Goal: Transaction & Acquisition: Book appointment/travel/reservation

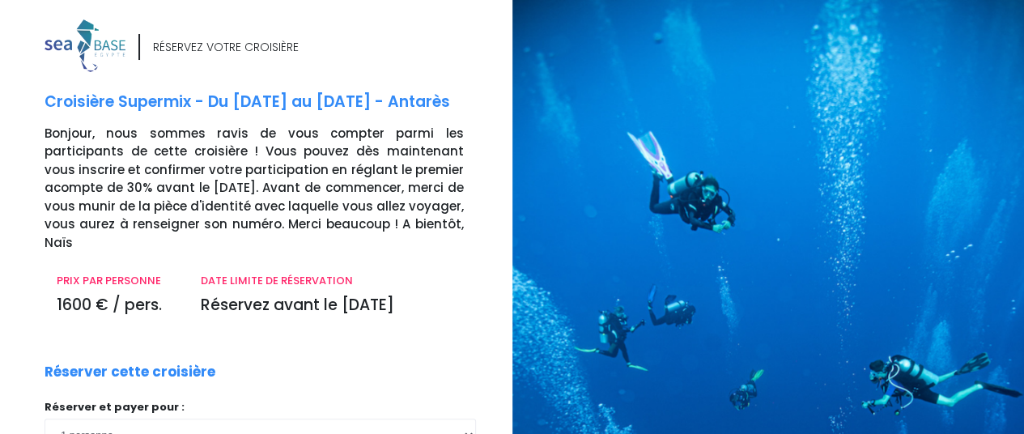
scroll to position [1, 0]
drag, startPoint x: 401, startPoint y: 226, endPoint x: 13, endPoint y: 132, distance: 398.8
click at [13, 132] on div "RÉSERVEZ VOTRE CROISIÈRE Croisière Supermix - Du 07/11/26 au 14/11/26 - Antarès…" at bounding box center [250, 399] width 524 height 761
copy p "Bonjour, nous sommes ravis de vous compter parmi les participants de cette croi…"
click at [422, 192] on p "Bonjour, nous sommes ravis de vous compter parmi les participants de cette croi…" at bounding box center [273, 188] width 456 height 128
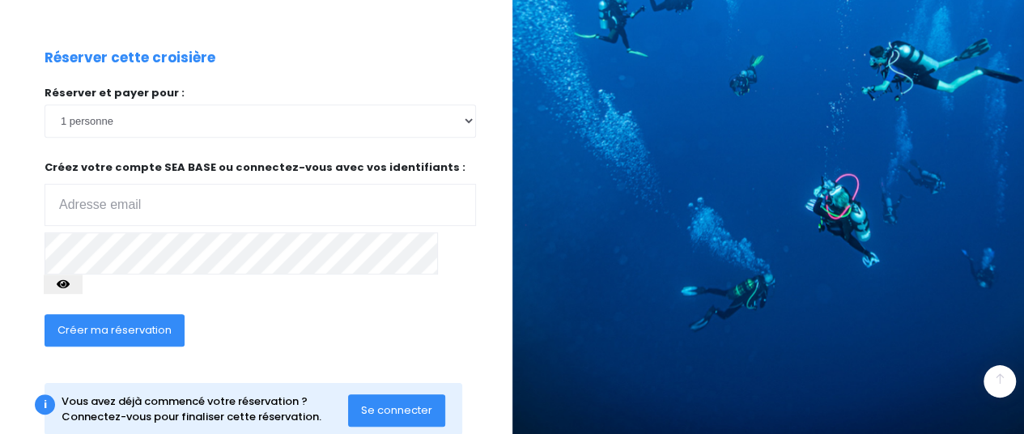
scroll to position [315, 0]
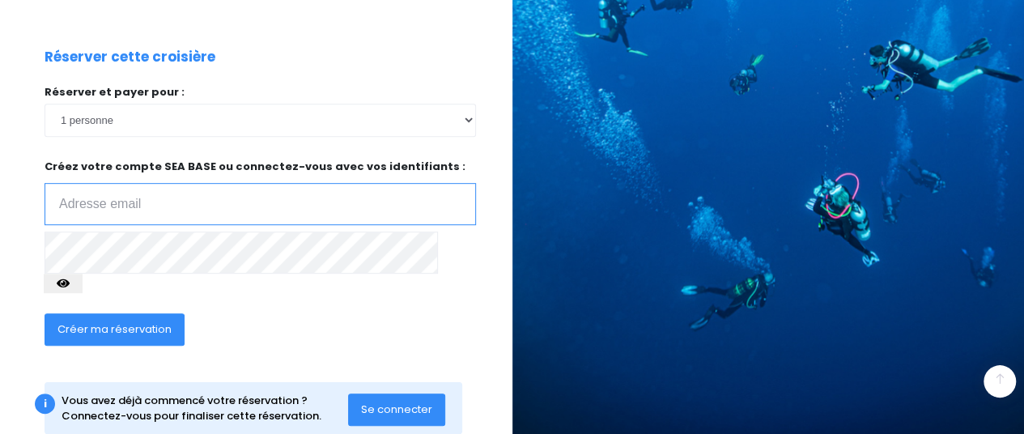
click at [227, 201] on input "email" at bounding box center [260, 204] width 431 height 42
type input "oceanegautherot@gmail.com"
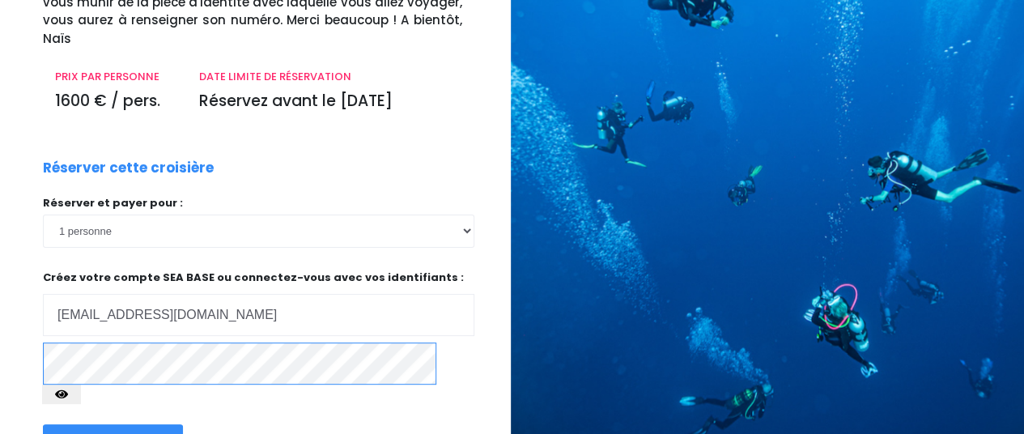
scroll to position [253, 2]
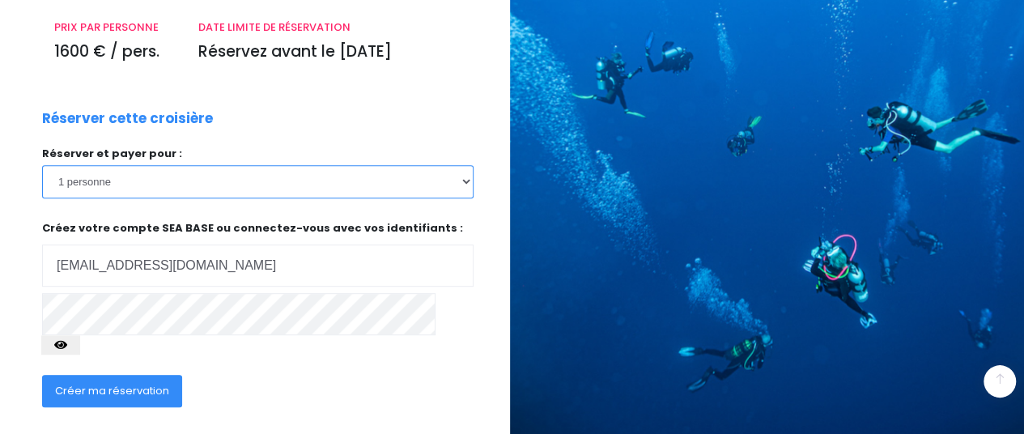
click at [280, 167] on select "1 personne 2 personnes 3 personnes" at bounding box center [257, 181] width 431 height 32
select select "2"
click at [42, 165] on select "1 personne 2 personnes 3 personnes" at bounding box center [257, 181] width 431 height 32
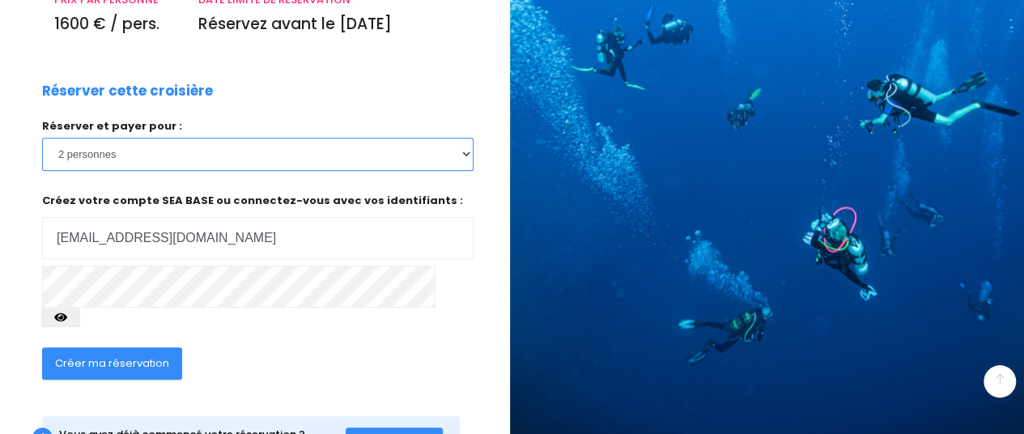
scroll to position [290, 2]
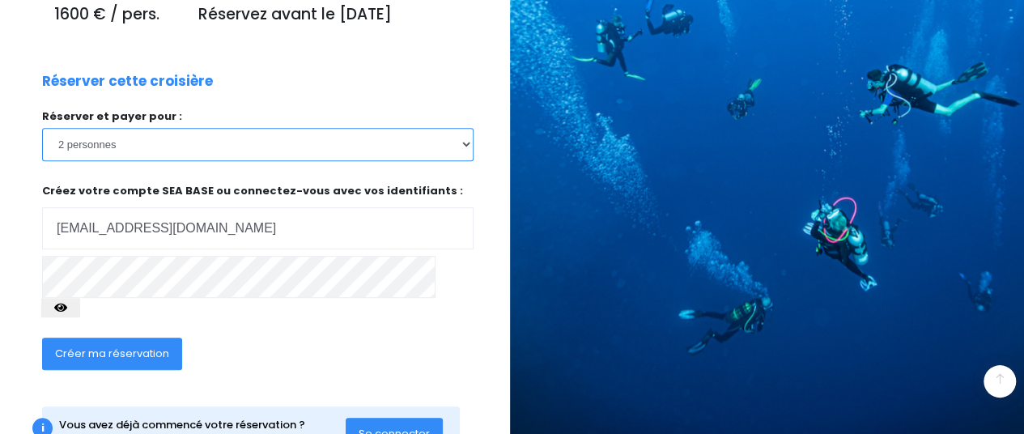
click at [157, 130] on select "1 personne 2 personnes 3 personnes" at bounding box center [257, 144] width 431 height 32
click at [42, 128] on select "1 personne 2 personnes 3 personnes" at bounding box center [257, 144] width 431 height 32
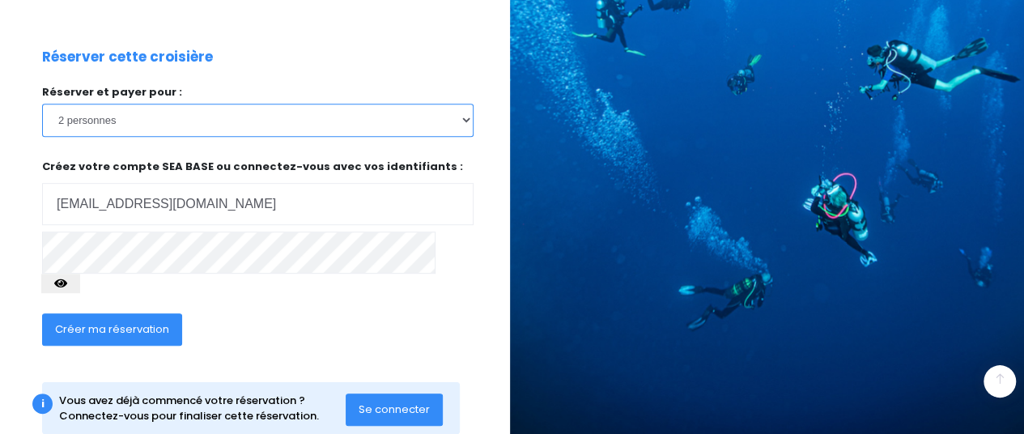
scroll to position [314, 2]
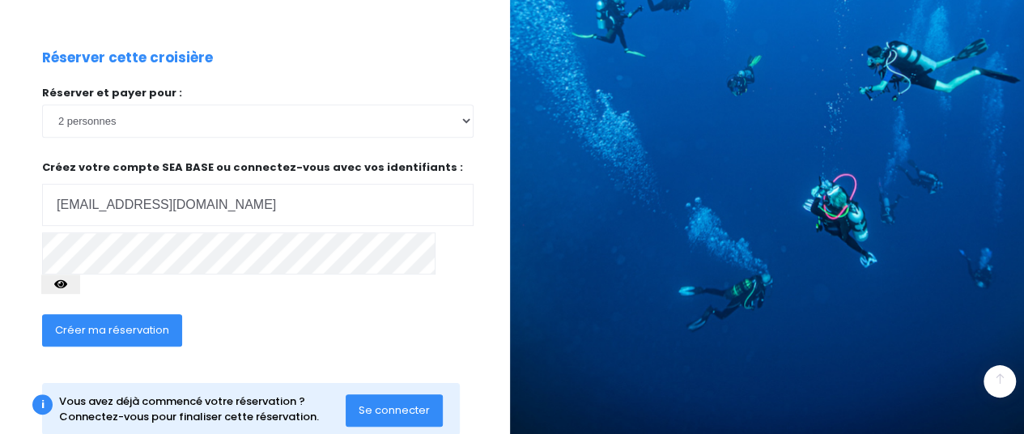
click at [98, 314] on div "Créer ma réservation" at bounding box center [112, 340] width 164 height 53
click at [78, 322] on span "Créer ma réservation" at bounding box center [112, 329] width 114 height 15
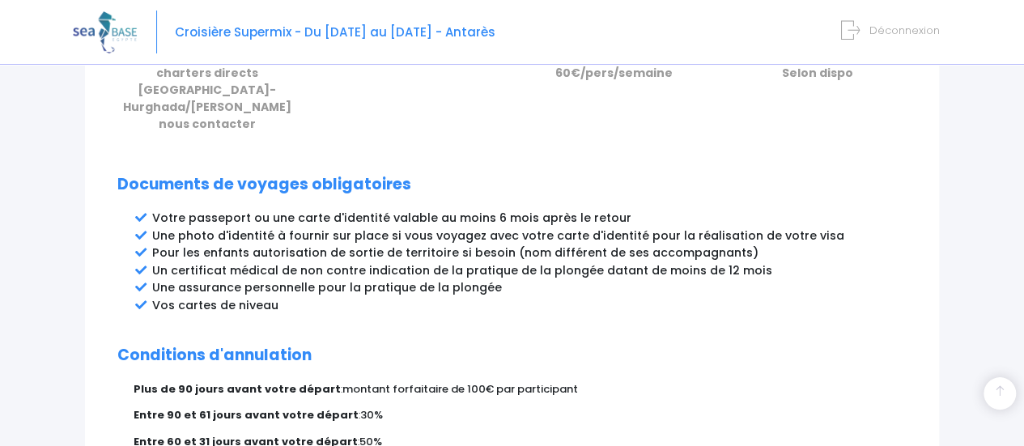
scroll to position [814, 0]
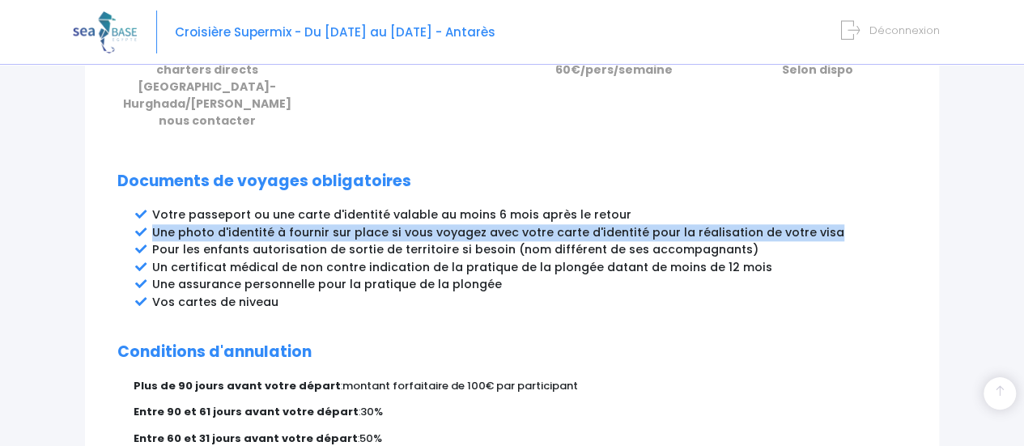
drag, startPoint x: 820, startPoint y: 208, endPoint x: 154, endPoint y: 222, distance: 666.0
click at [154, 224] on li "Une photo d'identité à fournir sur place si vous voyagez avec votre carte d'ide…" at bounding box center [529, 232] width 754 height 17
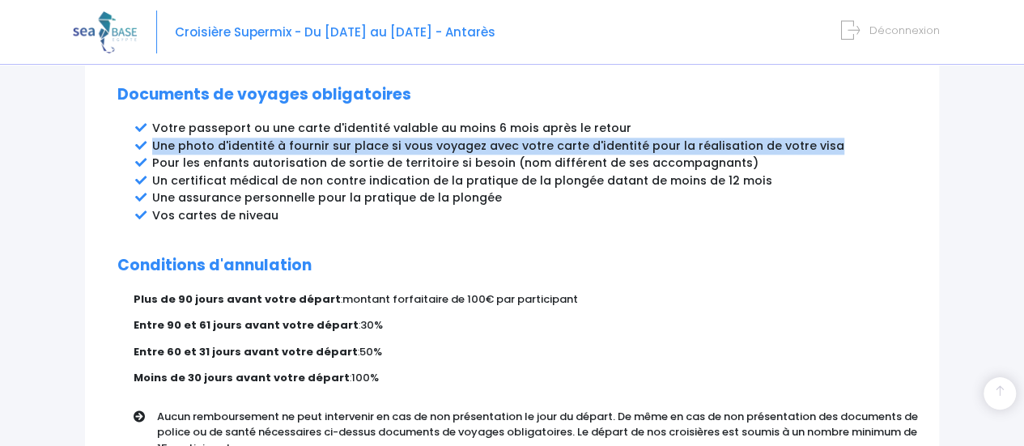
scroll to position [906, 0]
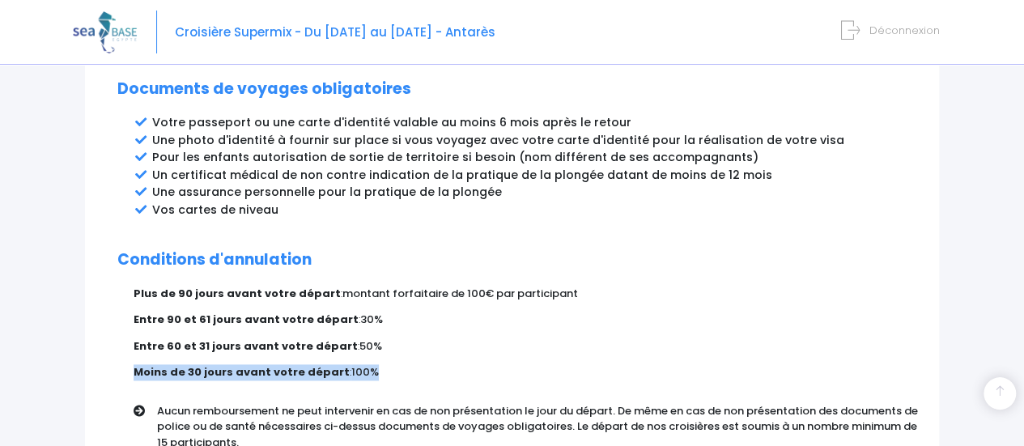
drag, startPoint x: 375, startPoint y: 355, endPoint x: 477, endPoint y: 329, distance: 105.2
click at [477, 329] on div "Plus de 90 jours avant votre départ : montant forfaitaire de 100€ par participa…" at bounding box center [520, 374] width 773 height 176
click at [477, 338] on p "Entre 60 et 31 jours avant votre départ : 50%" at bounding box center [520, 346] width 773 height 16
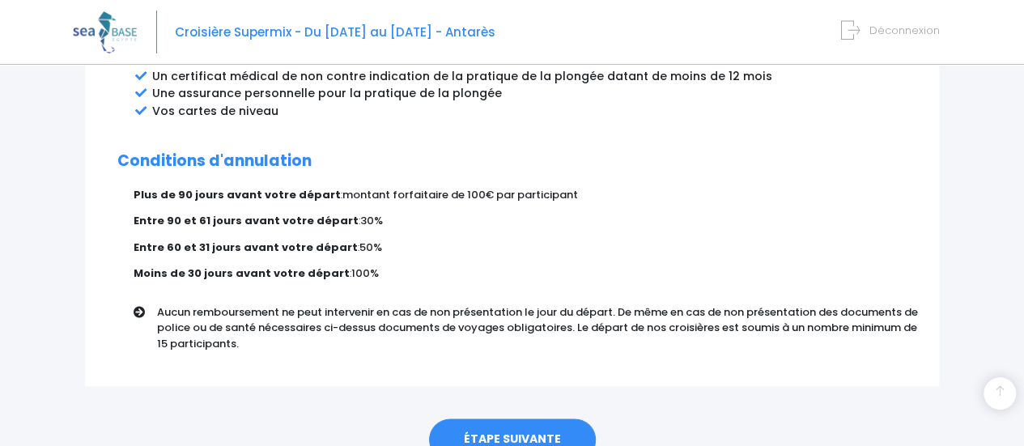
scroll to position [1066, 0]
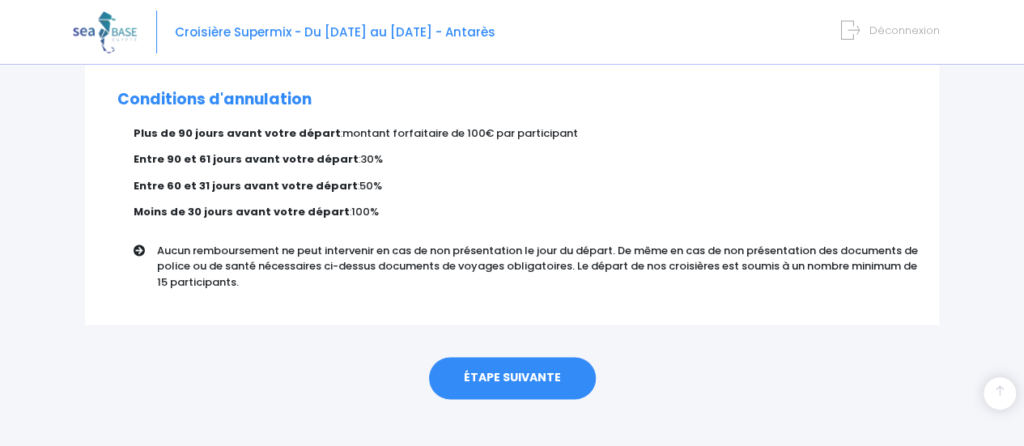
click at [479, 357] on link "ÉTAPE SUIVANTE" at bounding box center [512, 378] width 167 height 42
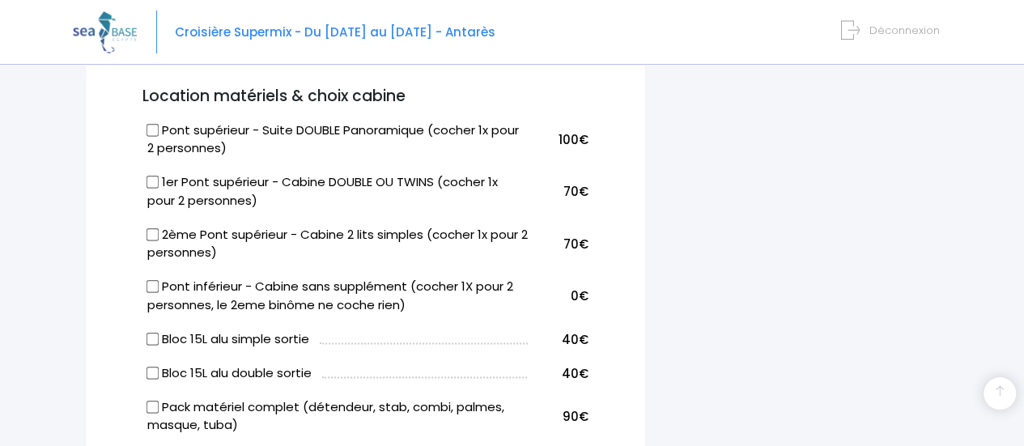
scroll to position [890, 0]
click at [149, 281] on input "Pont inférieur - Cabine sans supplément (cocher 1X pour 2 personnes, le 2eme bi…" at bounding box center [152, 287] width 13 height 13
checkbox input "true"
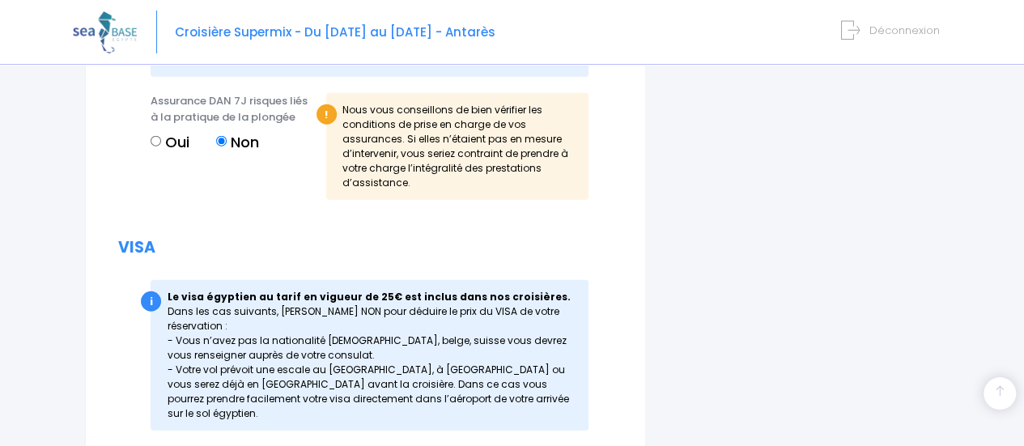
scroll to position [1969, 0]
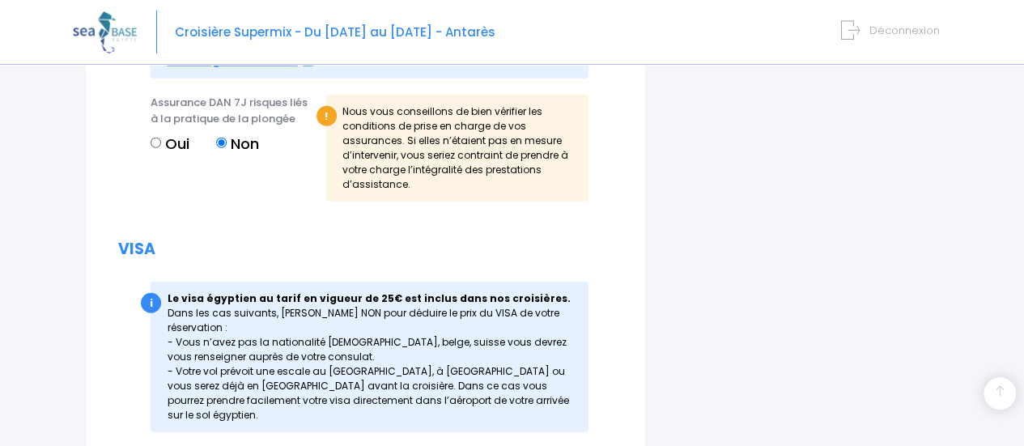
radio input "true"
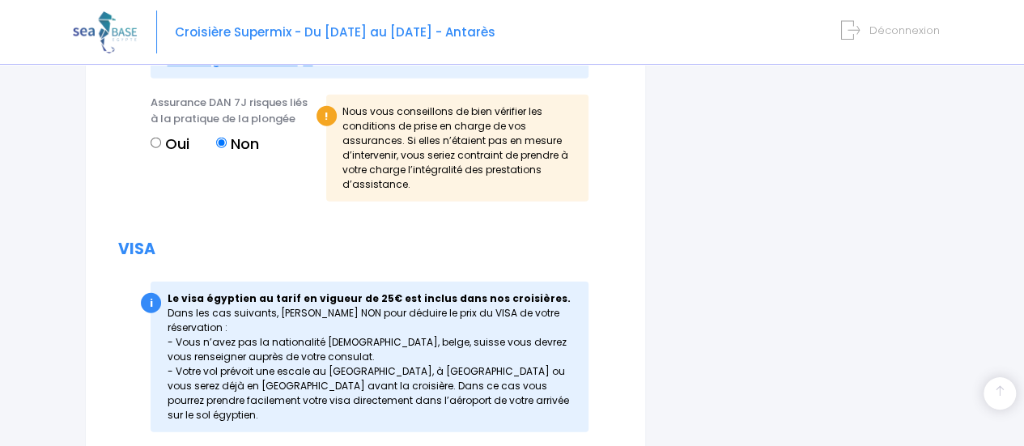
radio input "true"
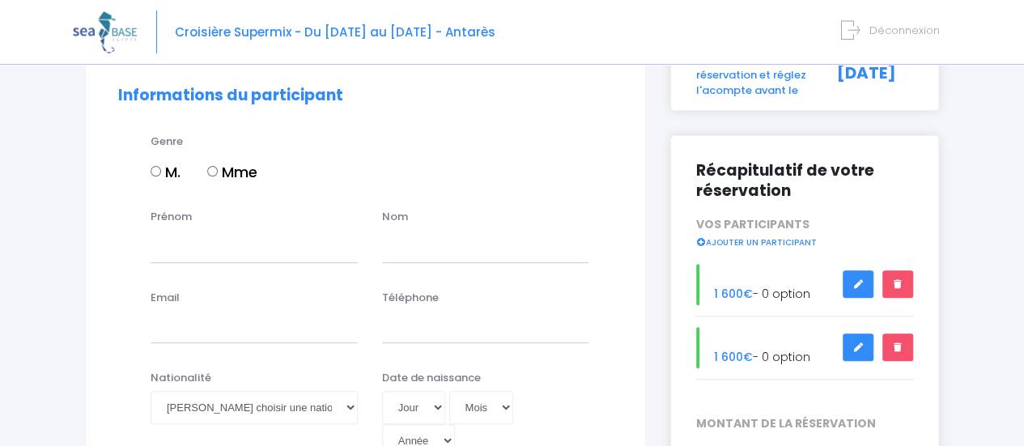
scroll to position [141, 0]
click at [220, 168] on label "Mme" at bounding box center [232, 171] width 50 height 22
click at [218, 168] on input "Mme" at bounding box center [212, 170] width 11 height 11
radio input "true"
click at [217, 240] on input "Prénom" at bounding box center [253, 245] width 207 height 32
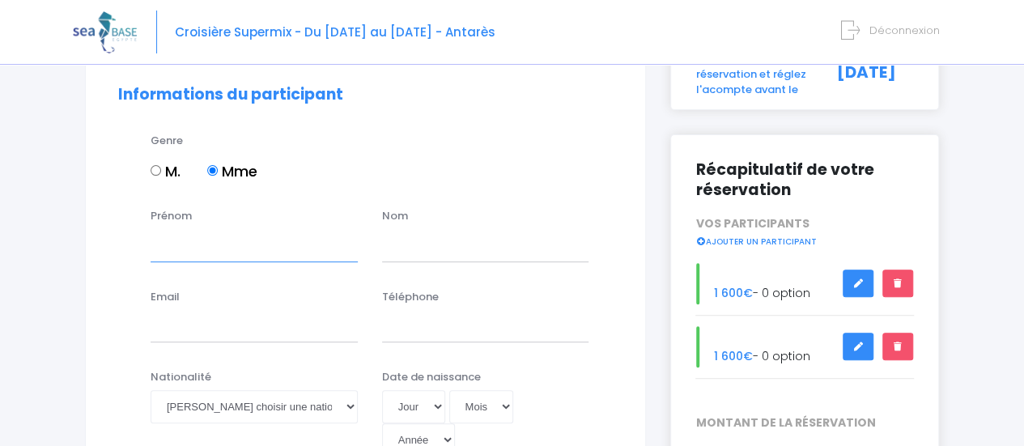
type input "Océane"
type input "Gautherot Pomez"
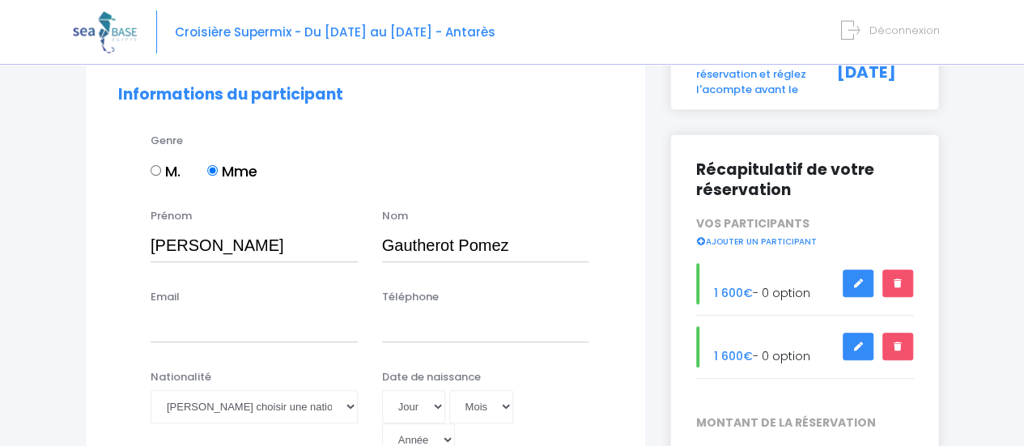
type input "oceanegautherot@gmail.com"
type input "0695117390"
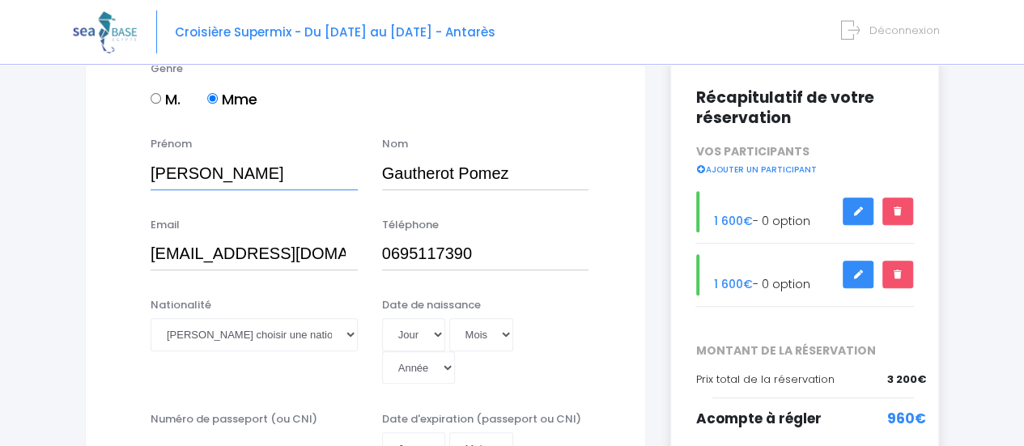
scroll to position [220, 0]
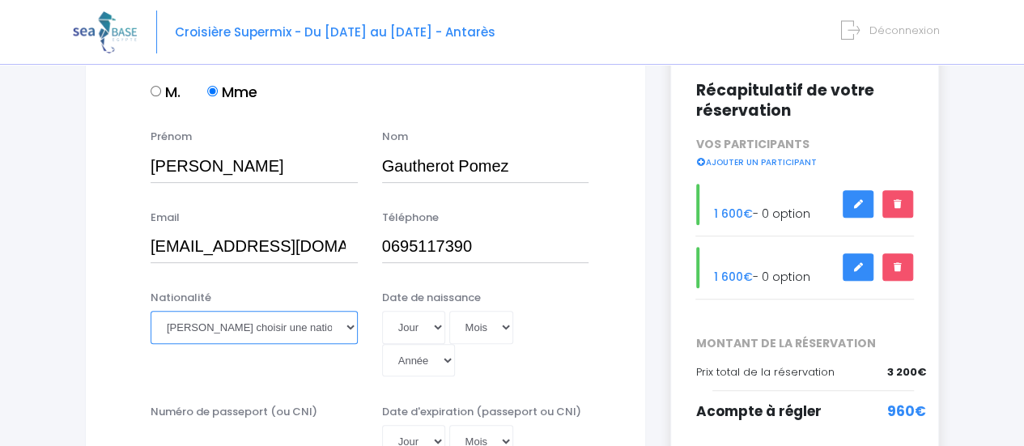
click at [264, 328] on select "Veuillez choisir une nationalité Afghane Albanaise Algerienne Allemande America…" at bounding box center [253, 327] width 207 height 32
select select "Française"
click at [150, 311] on select "Veuillez choisir une nationalité Afghane Albanaise Algerienne Allemande America…" at bounding box center [253, 327] width 207 height 32
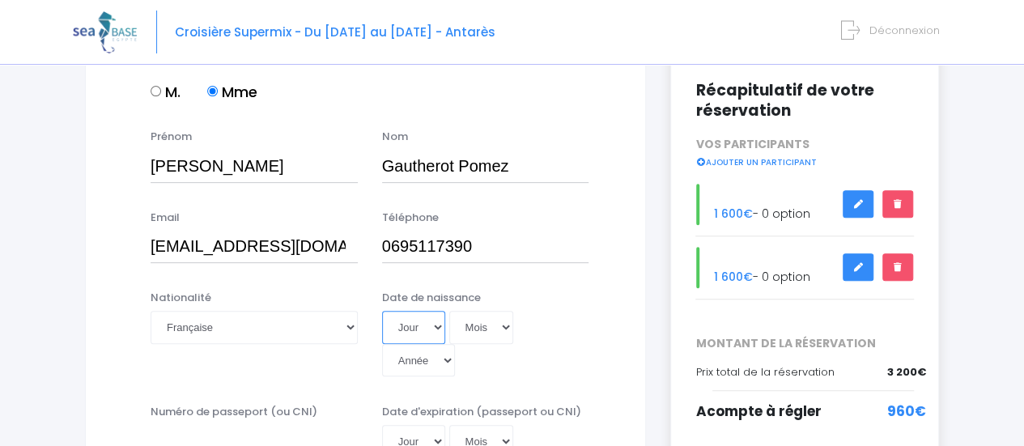
click at [426, 319] on select "Jour 01 02 03 04 05 06 07 08 09 10 11 12 13 14 15 16 17 18 19 20 21 22 23 24 25…" at bounding box center [413, 327] width 63 height 32
select select "12"
click at [382, 311] on select "Jour 01 02 03 04 05 06 07 08 09 10 11 12 13 14 15 16 17 18 19 20 21 22 23 24 25…" at bounding box center [413, 327] width 63 height 32
click at [503, 333] on select "Mois 01 02 03 04 05 06 07 08 09 10 11 12" at bounding box center [481, 327] width 65 height 32
select select "06"
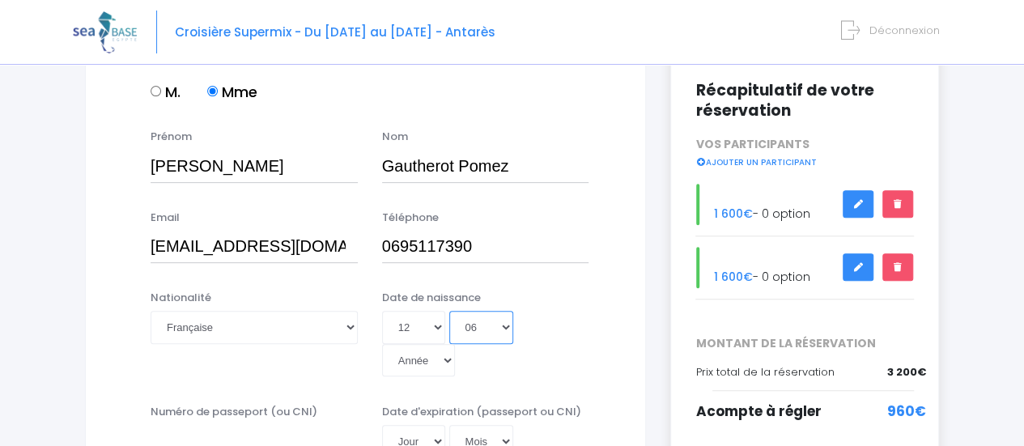
click at [449, 311] on select "Mois 01 02 03 04 05 06 07 08 09 10 11 12" at bounding box center [481, 327] width 65 height 32
click at [455, 344] on select "Année 2045 2044 2043 2042 2041 2040 2039 2038 2037 2036 2035 2034 2033 2032 203…" at bounding box center [418, 360] width 73 height 32
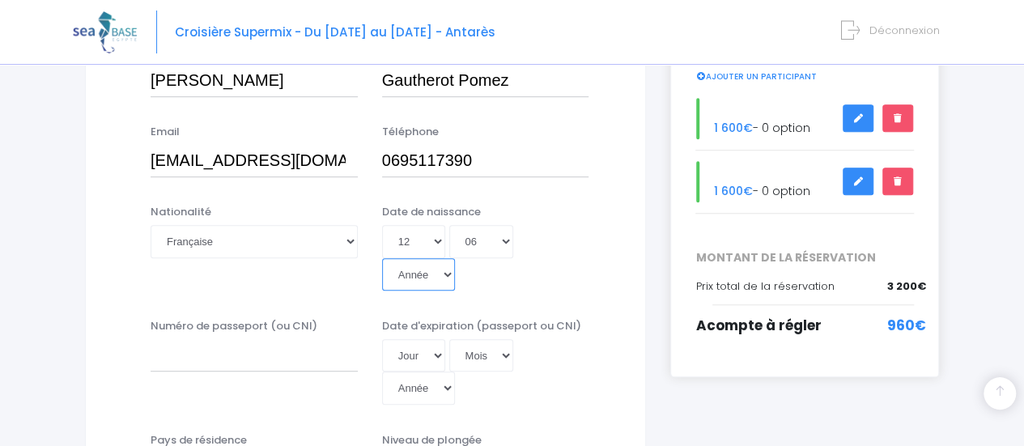
scroll to position [310, 0]
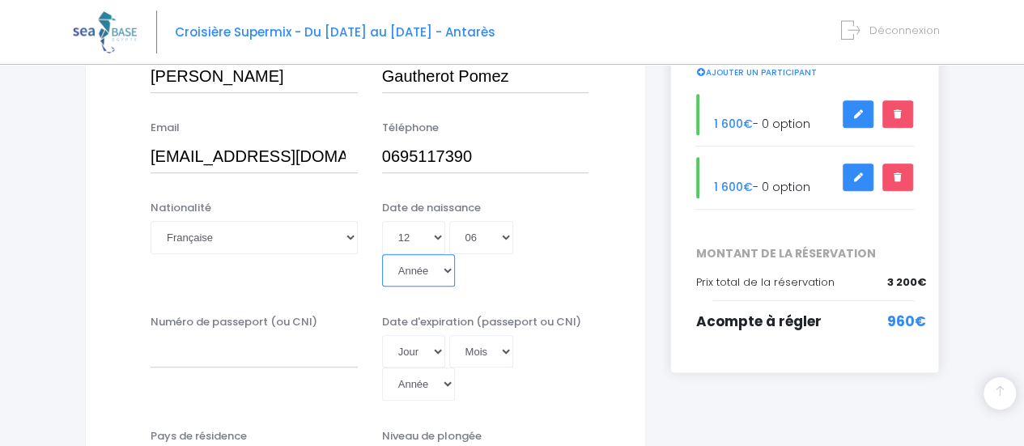
click at [455, 254] on select "Année 2045 2044 2043 2042 2041 2040 2039 2038 2037 2036 2035 2034 2033 2032 203…" at bounding box center [418, 270] width 73 height 32
select select "2000"
click at [455, 254] on select "Année 2045 2044 2043 2042 2041 2040 2039 2038 2037 2036 2035 2034 2033 2032 203…" at bounding box center [418, 270] width 73 height 32
type input "[DATE]"
click at [288, 336] on input "Numéro de passeport (ou CNI)" at bounding box center [253, 351] width 207 height 32
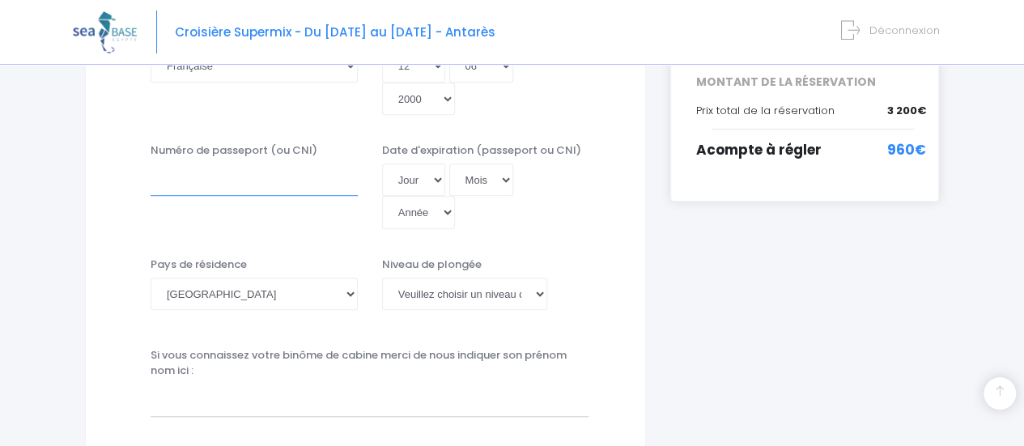
scroll to position [482, 0]
click at [401, 277] on select "Veuillez choisir un niveau de plongée Non plongeur Junior OW diver Adventure OW…" at bounding box center [465, 293] width 166 height 32
select select "N2"
click at [382, 277] on select "Veuillez choisir un niveau de plongée Non plongeur Junior OW diver Adventure OW…" at bounding box center [465, 293] width 166 height 32
click at [454, 277] on select "Veuillez choisir un niveau de plongée Non plongeur Junior OW diver Adventure OW…" at bounding box center [465, 293] width 166 height 32
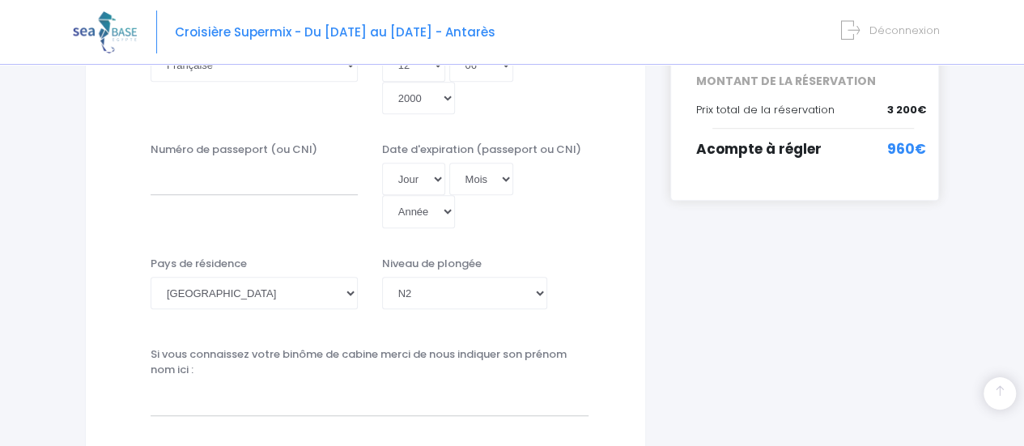
click at [372, 346] on label "Si vous connaissez votre binôme de cabine merci de nous indiquer son prénom nom…" at bounding box center [369, 362] width 438 height 32
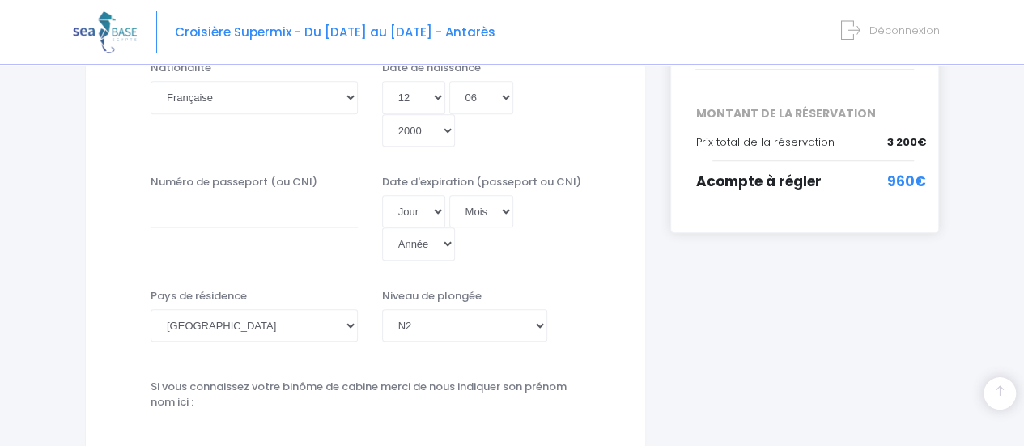
click at [275, 415] on input "text" at bounding box center [369, 431] width 438 height 32
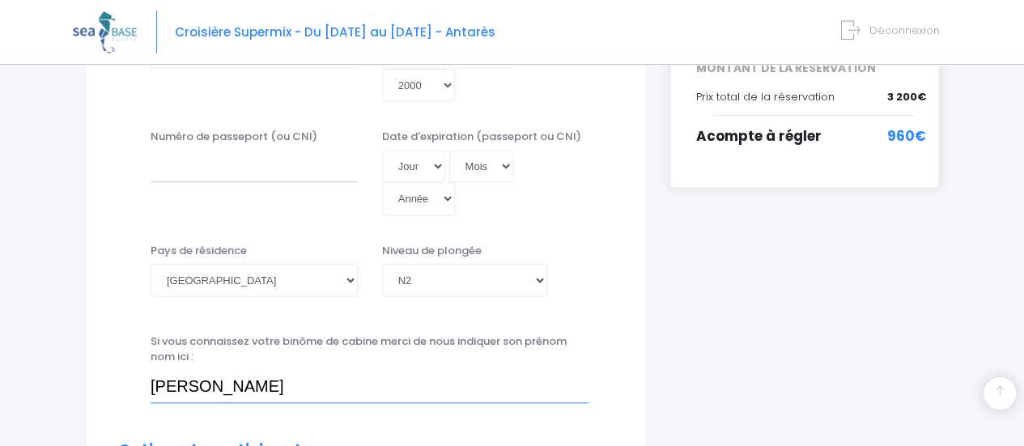
scroll to position [409, 0]
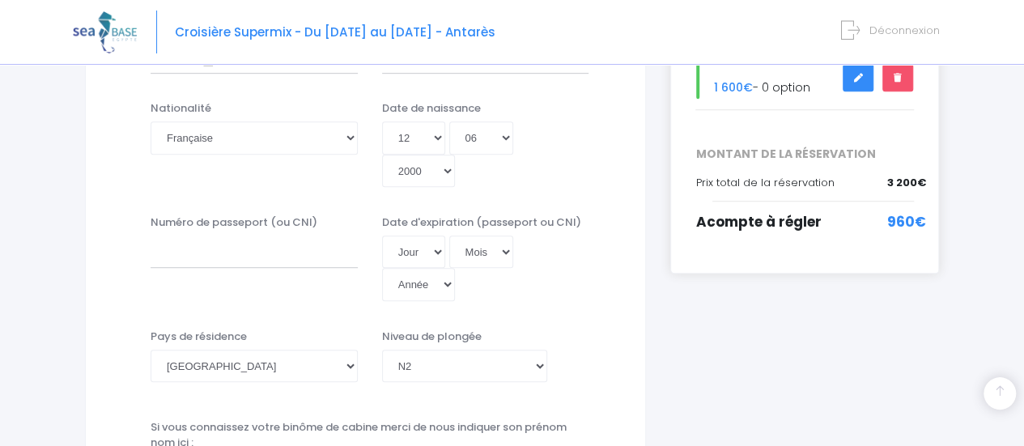
type input "[PERSON_NAME]"
click at [424, 171] on div "Nationalité Veuillez choisir une nationalité Afghane Albanaise Algerienne Allem…" at bounding box center [365, 149] width 519 height 98
click at [267, 239] on input "Numéro de passeport (ou CNI)" at bounding box center [253, 251] width 207 height 32
type input "23EF01898"
click at [429, 235] on select "Jour 01 02 03 04 05 06 07 08 09 10 11 12 13 14 15 16 17 18 19 20 21 22 23 24 25…" at bounding box center [413, 251] width 63 height 32
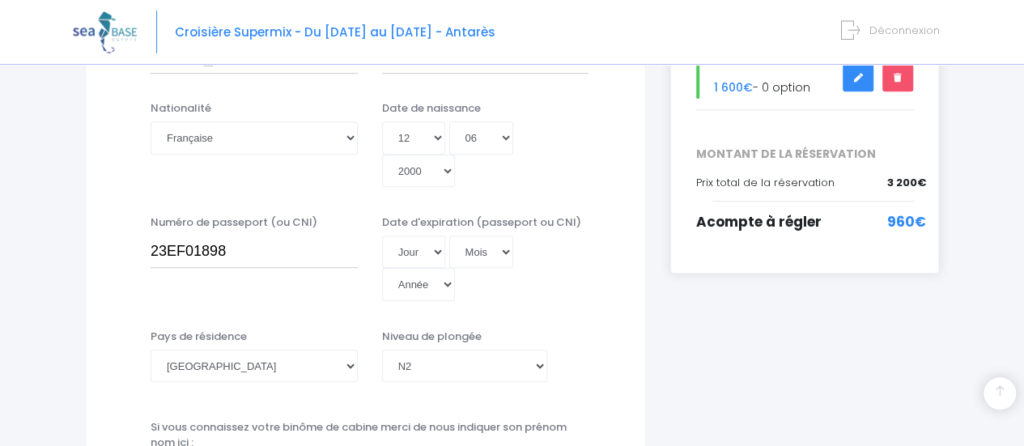
click at [511, 172] on div "Nationalité Veuillez choisir une nationalité Afghane Albanaise Algerienne Allem…" at bounding box center [365, 149] width 519 height 98
click at [426, 235] on select "Jour 01 02 03 04 05 06 07 08 09 10 11 12 13 14 15 16 17 18 19 20 21 22 23 24 25…" at bounding box center [413, 251] width 63 height 32
select select "11"
click at [382, 235] on select "Jour 01 02 03 04 05 06 07 08 09 10 11 12 13 14 15 16 17 18 19 20 21 22 23 24 25…" at bounding box center [413, 251] width 63 height 32
click at [494, 237] on select "Mois 01 02 03 04 05 06 07 08 09 10 11 12" at bounding box center [481, 251] width 65 height 32
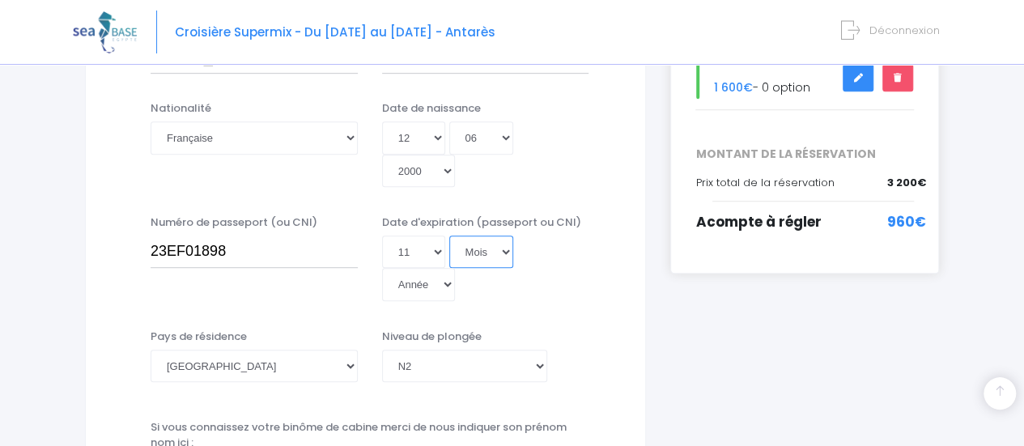
select select "05"
click at [449, 235] on select "Mois 01 02 03 04 05 06 07 08 09 10 11 12" at bounding box center [481, 251] width 65 height 32
drag, startPoint x: 585, startPoint y: 231, endPoint x: 563, endPoint y: 231, distance: 21.8
click at [563, 235] on div "Jour 01 02 03 04 05 06 07 08 09 10 11 12 13 14 15 16 17 18 19 20 21 22 23 24 25…" at bounding box center [485, 268] width 207 height 66
click at [455, 268] on select "Année 2045 2044 2043 2042 2041 2040 2039 2038 2037 2036 2035 2034 2033 2032 203…" at bounding box center [418, 284] width 73 height 32
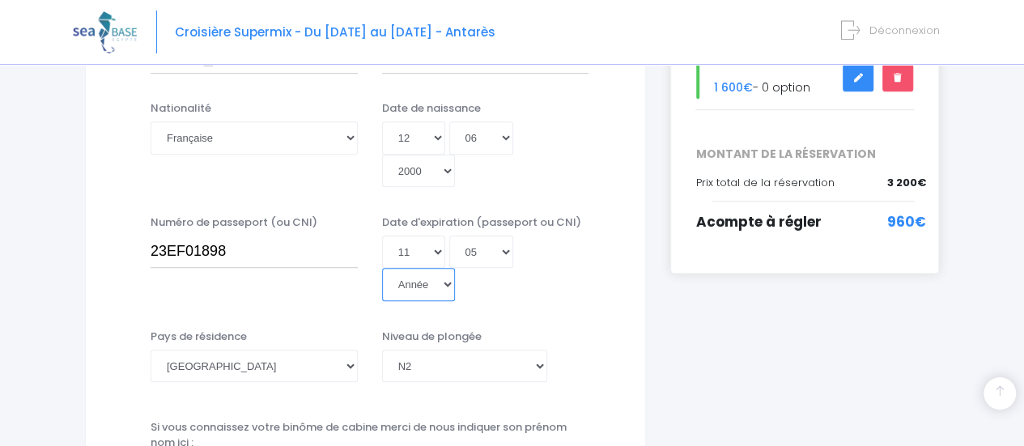
select select "2033"
click at [455, 268] on select "Année 2045 2044 2043 2042 2041 2040 2039 2038 2037 2036 2035 2034 2033 2032 203…" at bounding box center [418, 284] width 73 height 32
type input "2033-05-11"
click at [623, 328] on div "Pays de résidence Afghanistan Afrique du Sud Albanie Algérie Allemagne Andorre …" at bounding box center [365, 365] width 519 height 74
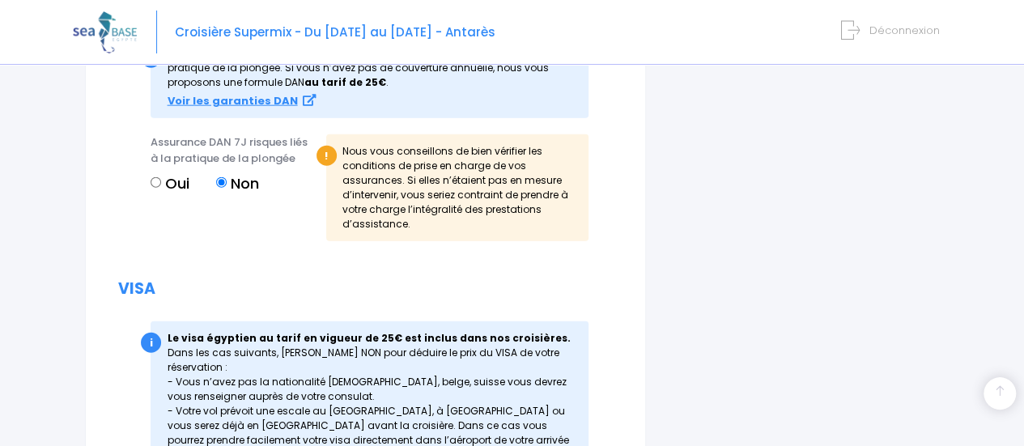
scroll to position [2123, 0]
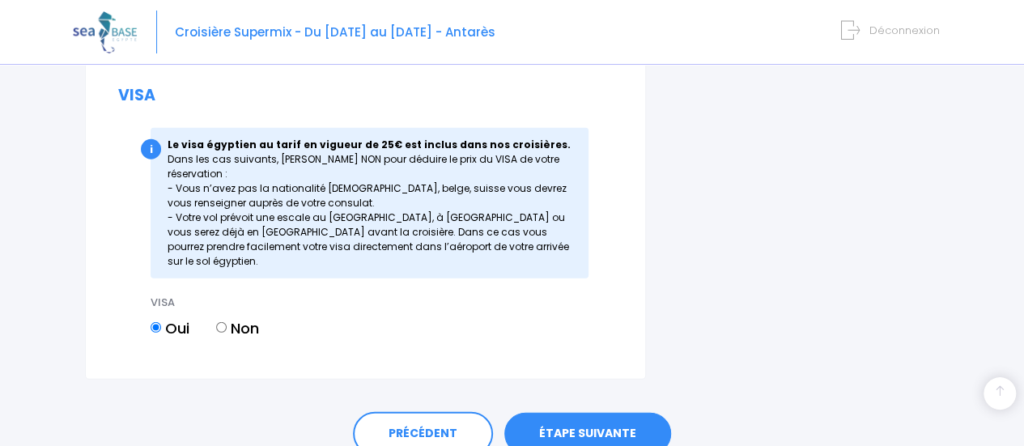
click at [608, 413] on link "ÉTAPE SUIVANTE" at bounding box center [587, 434] width 167 height 42
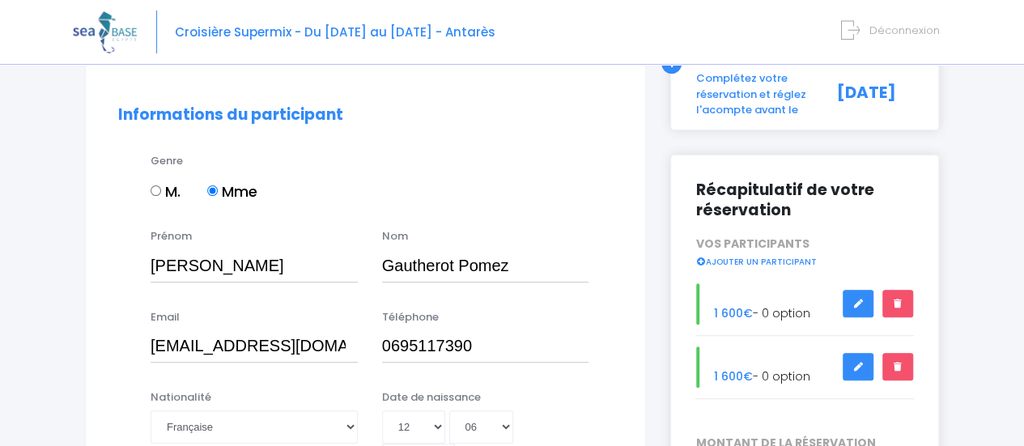
scroll to position [135, 0]
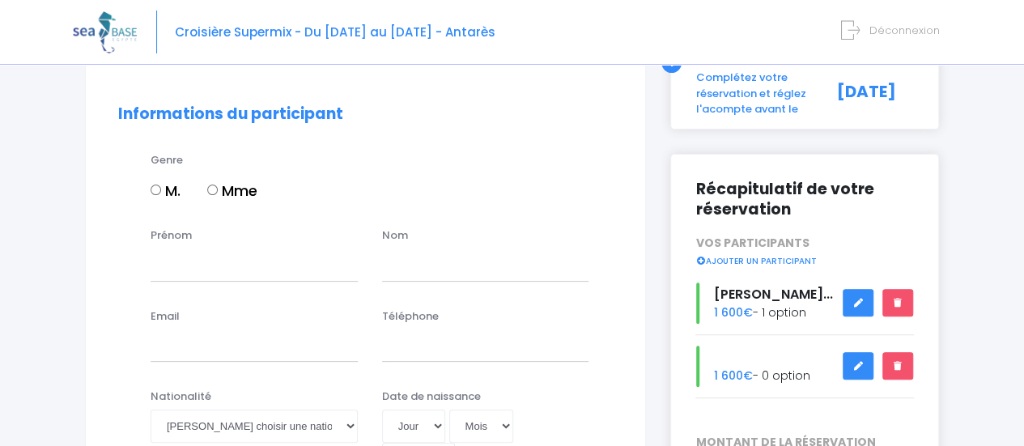
click at [155, 188] on input "M." at bounding box center [155, 189] width 11 height 11
radio input "true"
click at [172, 256] on input "Prénom" at bounding box center [253, 264] width 207 height 32
type input "n"
type input "[PERSON_NAME]"
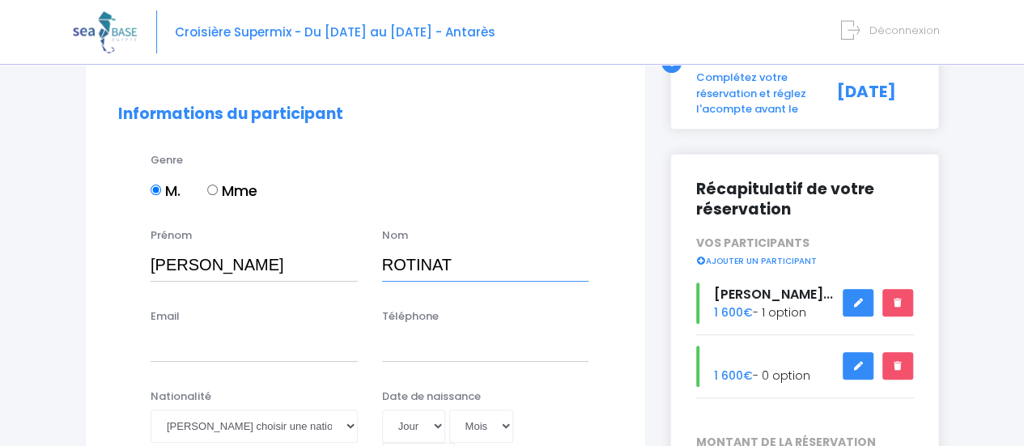
type input "ROTINAT"
click at [183, 354] on input "Email" at bounding box center [253, 345] width 207 height 32
type input "nicolas.rotinat@gmail.com"
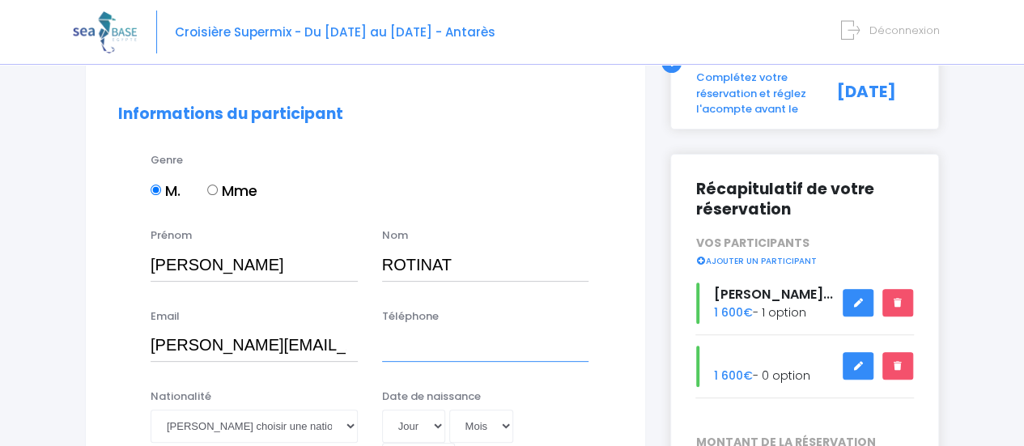
click at [425, 344] on input "Téléphone" at bounding box center [485, 345] width 207 height 32
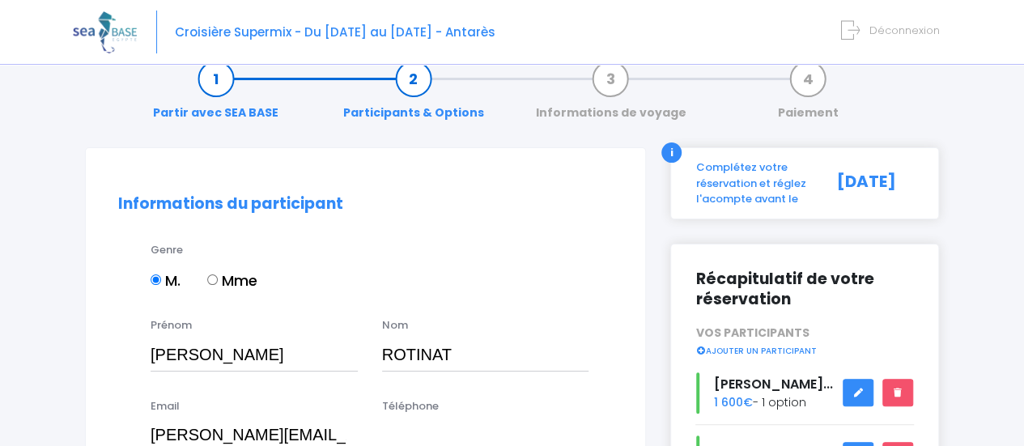
scroll to position [155, 0]
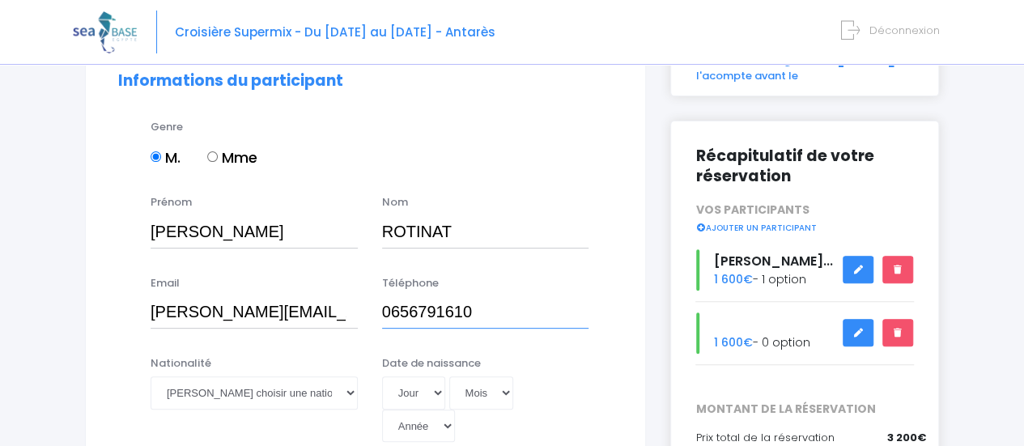
type input "0656791610"
click at [285, 394] on select "Veuillez choisir une nationalité Afghane Albanaise Algerienne Allemande America…" at bounding box center [253, 392] width 207 height 32
select select "Française"
click at [150, 376] on select "Veuillez choisir une nationalité Afghane Albanaise Algerienne Allemande America…" at bounding box center [253, 392] width 207 height 32
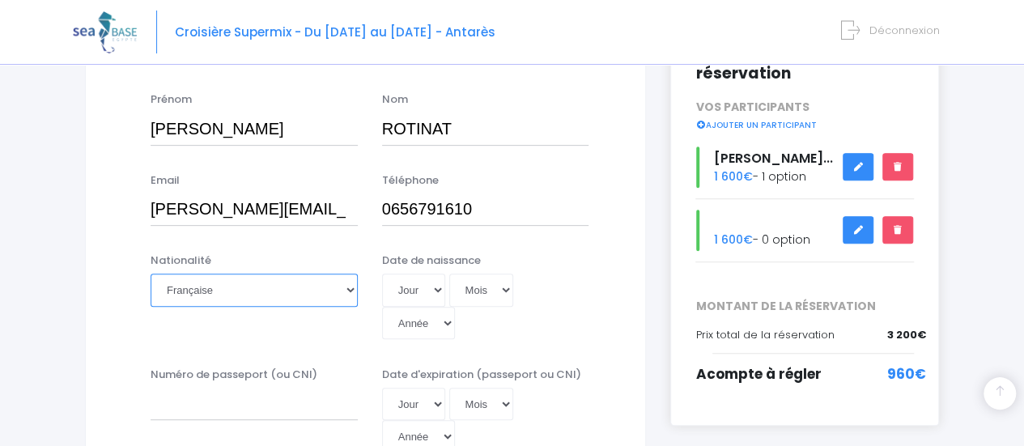
scroll to position [261, 0]
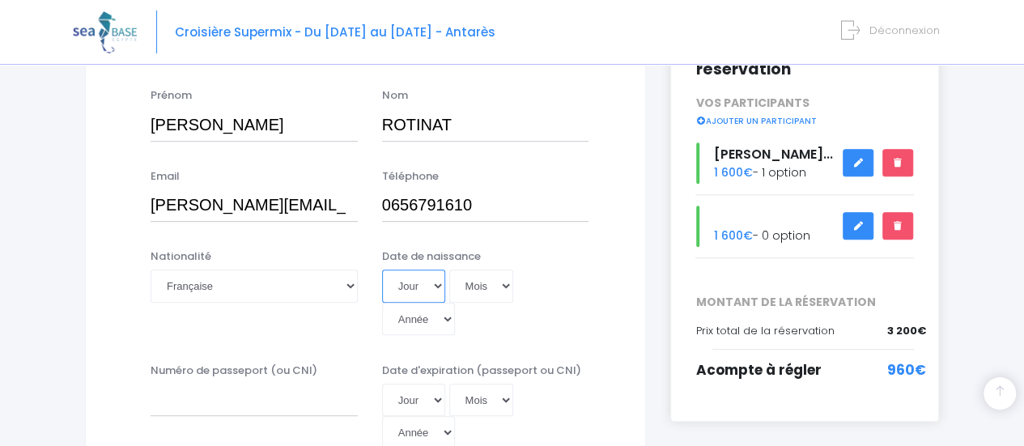
click at [409, 292] on select "Jour 01 02 03 04 05 06 07 08 09 10 11 12 13 14 15 16 17 18 19 20 21 22 23 24 25…" at bounding box center [413, 285] width 63 height 32
select select "12"
click at [382, 269] on select "Jour 01 02 03 04 05 06 07 08 09 10 11 12 13 14 15 16 17 18 19 20 21 22 23 24 25…" at bounding box center [413, 285] width 63 height 32
click at [498, 284] on select "Mois 01 02 03 04 05 06 07 08 09 10 11 12" at bounding box center [481, 285] width 65 height 32
select select "10"
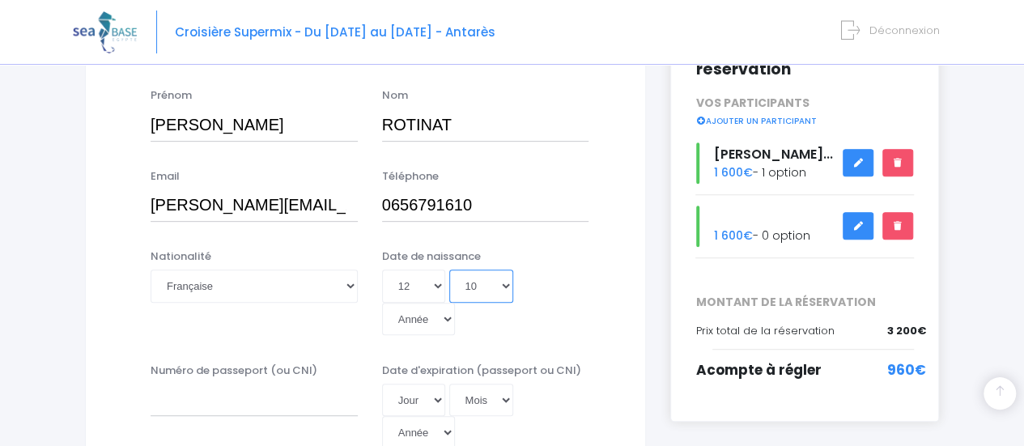
click at [449, 269] on select "Mois 01 02 03 04 05 06 07 08 09 10 11 12" at bounding box center [481, 285] width 65 height 32
click at [455, 303] on select "Année 2045 2044 2043 2042 2041 2040 2039 2038 2037 2036 2035 2034 2033 2032 203…" at bounding box center [418, 319] width 73 height 32
select select "1999"
click at [455, 303] on select "Année 2045 2044 2043 2042 2041 2040 2039 2038 2037 2036 2035 2034 2033 2032 203…" at bounding box center [418, 319] width 73 height 32
type input "1999-10-12"
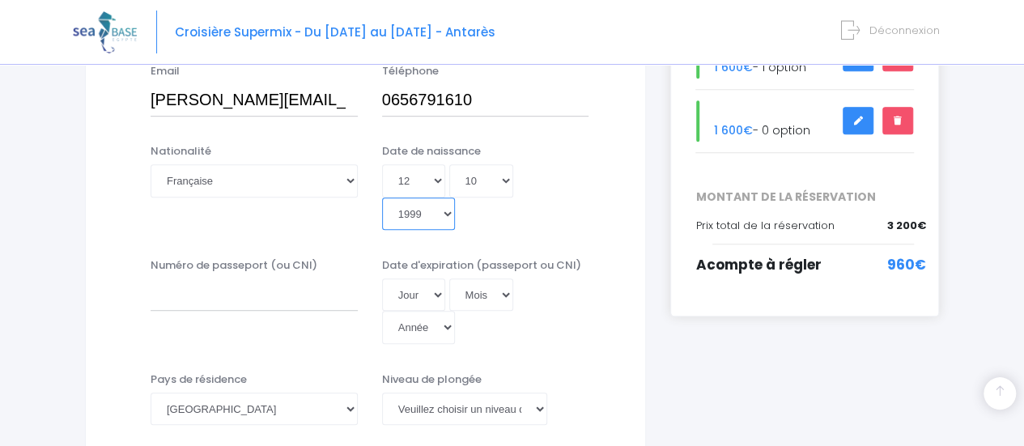
scroll to position [376, 0]
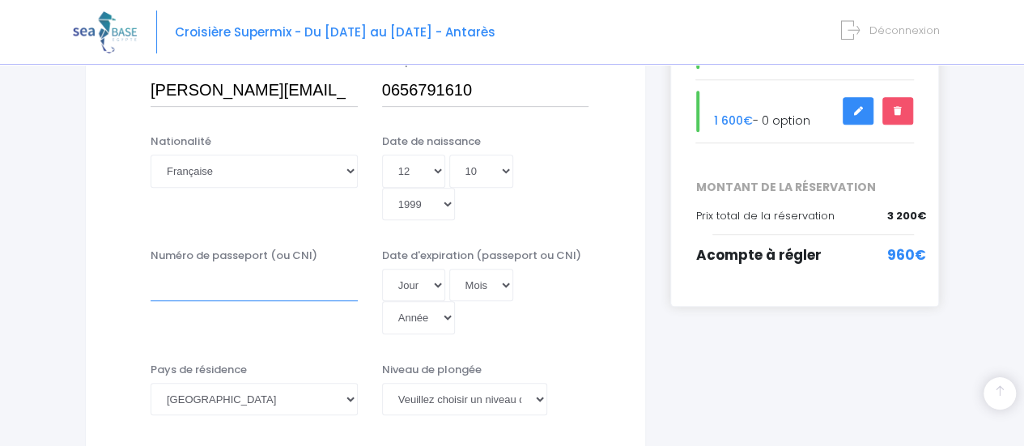
click at [263, 269] on input "Numéro de passeport (ou CNI)" at bounding box center [253, 285] width 207 height 32
click at [455, 301] on select "Année 2045 2044 2043 2042 2041 2040 2039 2038 2037 2036 2035 2034 2033 2032 203…" at bounding box center [418, 317] width 73 height 32
select select "2030"
click at [455, 301] on select "Année 2045 2044 2043 2042 2041 2040 2039 2038 2037 2036 2035 2034 2033 2032 203…" at bounding box center [418, 317] width 73 height 32
click at [259, 269] on input "Numéro de passeport (ou CNI)" at bounding box center [253, 285] width 207 height 32
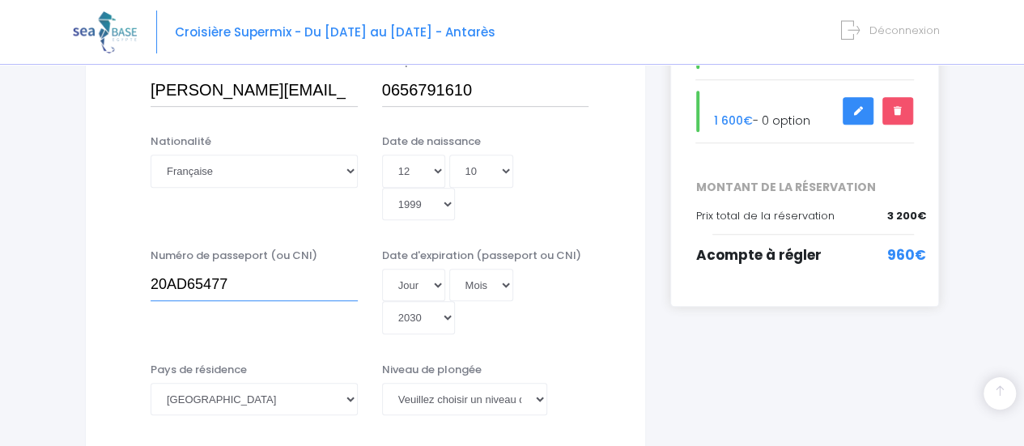
type input "20AD65477"
click at [418, 269] on select "Jour 01 02 03 04 05 06 07 08 09 10 11 12 13 14 15 16 17 18 19 20 21 22 23 24 25…" at bounding box center [413, 285] width 63 height 32
select select "20"
click at [382, 269] on select "Jour 01 02 03 04 05 06 07 08 09 10 11 12 13 14 15 16 17 18 19 20 21 22 23 24 25…" at bounding box center [413, 285] width 63 height 32
click at [485, 269] on select "Mois 01 02 03 04 05 06 07 08 09 10 11 12" at bounding box center [481, 285] width 65 height 32
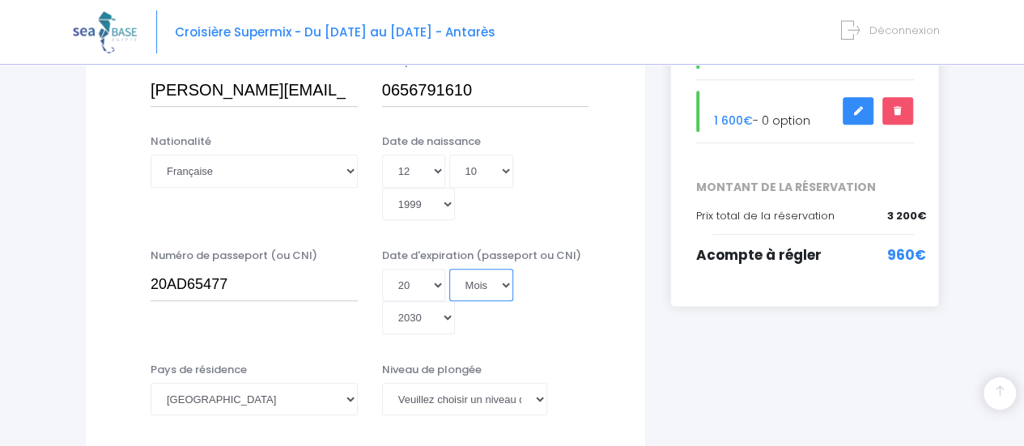
select select "01"
click at [449, 269] on select "Mois 01 02 03 04 05 06 07 08 09 10 11 12" at bounding box center [481, 285] width 65 height 32
type input "2030-01-20"
click at [491, 383] on select "Veuillez choisir un niveau de plongée Non plongeur Junior OW diver Adventure OW…" at bounding box center [465, 399] width 166 height 32
select select "N3"
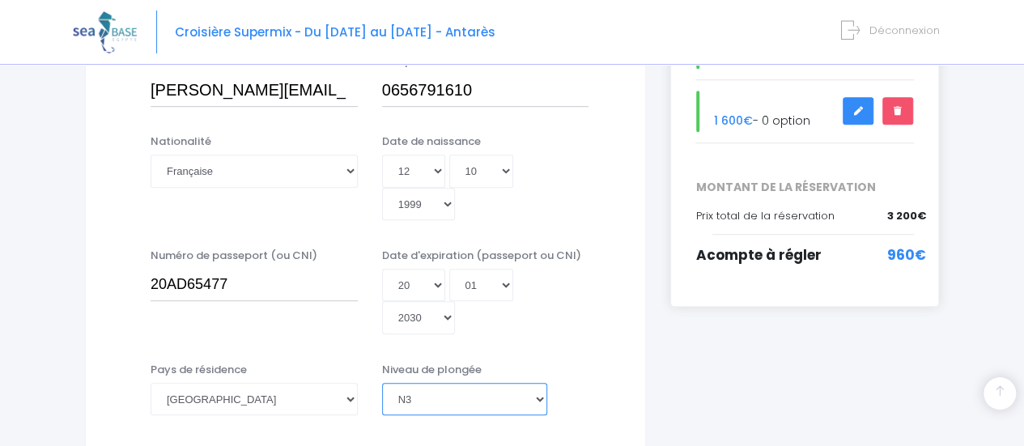
click at [382, 383] on select "Veuillez choisir un niveau de plongée Non plongeur Junior OW diver Adventure OW…" at bounding box center [465, 399] width 166 height 32
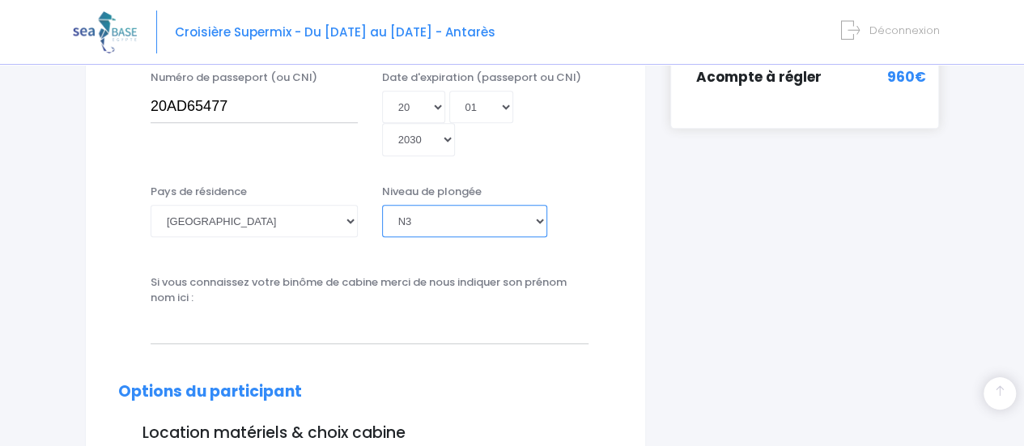
scroll to position [555, 0]
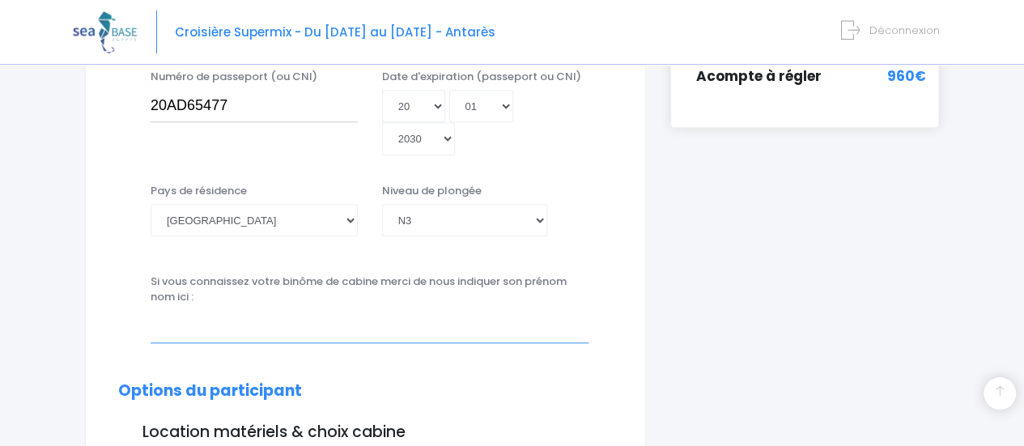
click at [246, 310] on input "text" at bounding box center [369, 326] width 438 height 32
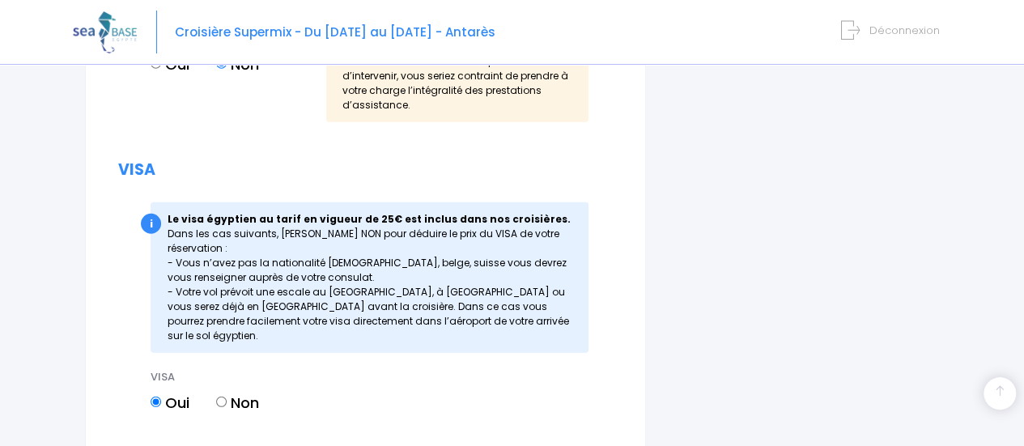
scroll to position [2123, 0]
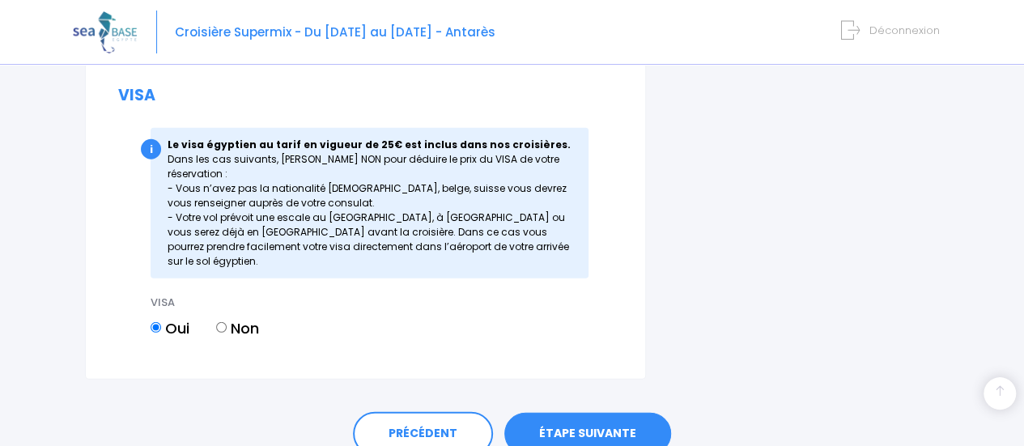
type input "Océane GAUTHEROT POMEZ"
click at [591, 413] on link "ÉTAPE SUIVANTE" at bounding box center [587, 434] width 167 height 42
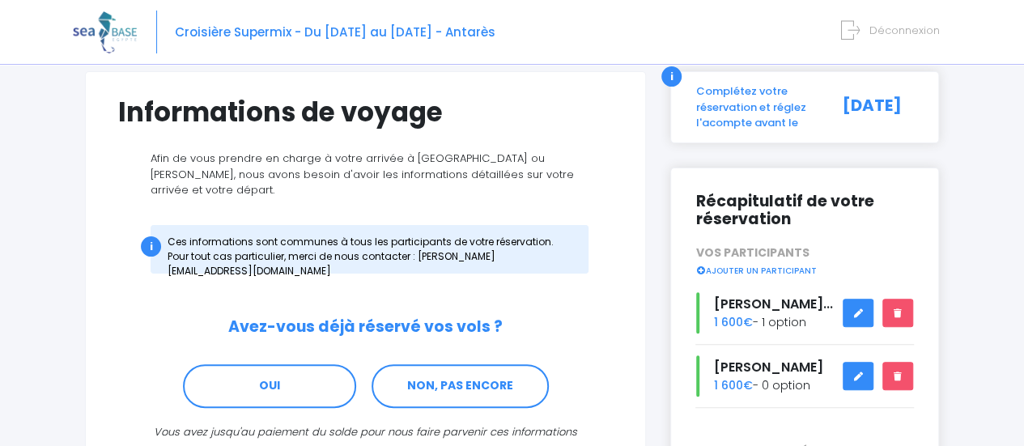
scroll to position [112, 0]
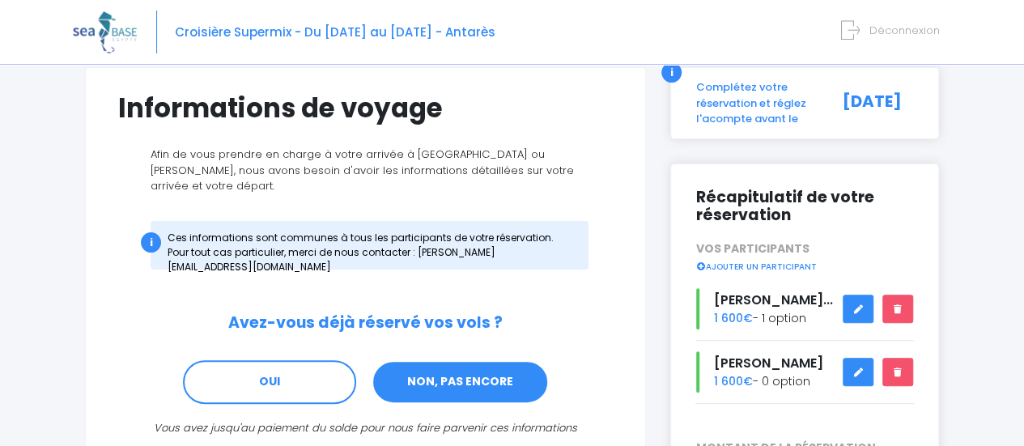
click at [498, 363] on link "NON, PAS ENCORE" at bounding box center [459, 382] width 177 height 44
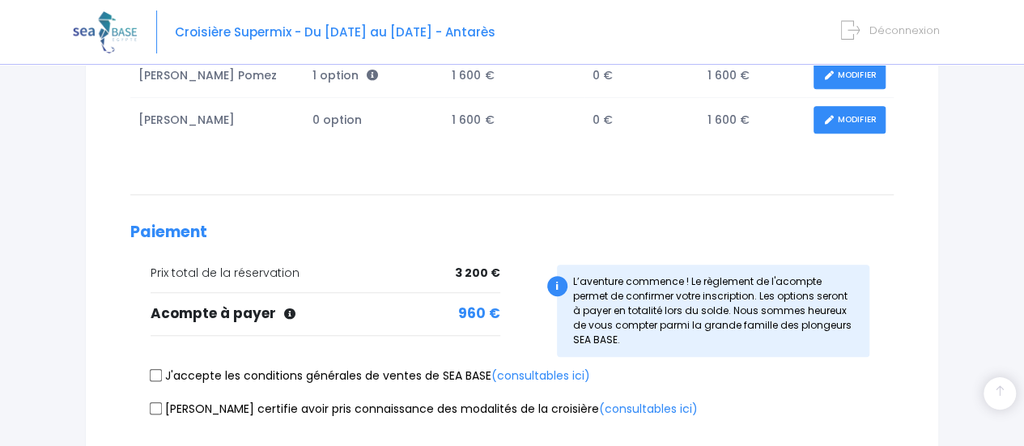
scroll to position [330, 0]
click at [160, 375] on input "J'accepte les conditions générales de ventes de SEA BASE (consultables ici)" at bounding box center [156, 374] width 13 height 13
checkbox input "true"
click at [153, 409] on input "[PERSON_NAME] certifie avoir pris connaissance des modalités de la croisière (c…" at bounding box center [156, 407] width 13 height 13
checkbox input "true"
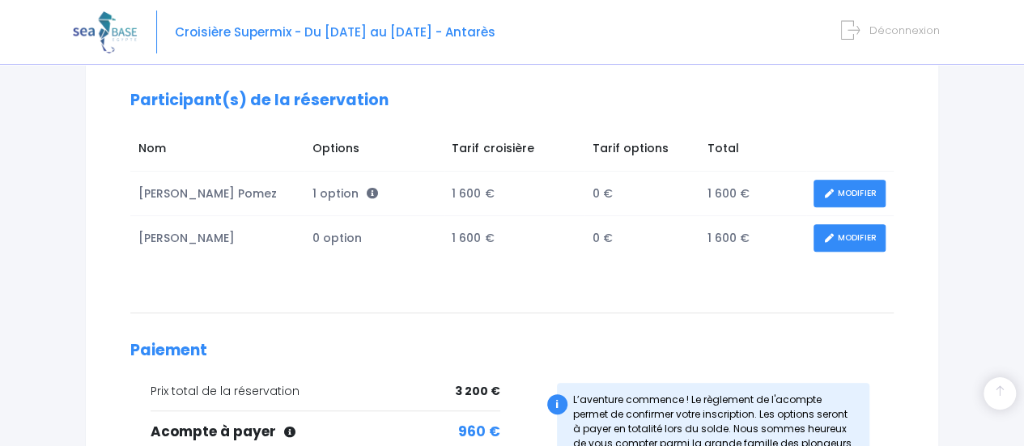
scroll to position [460, 0]
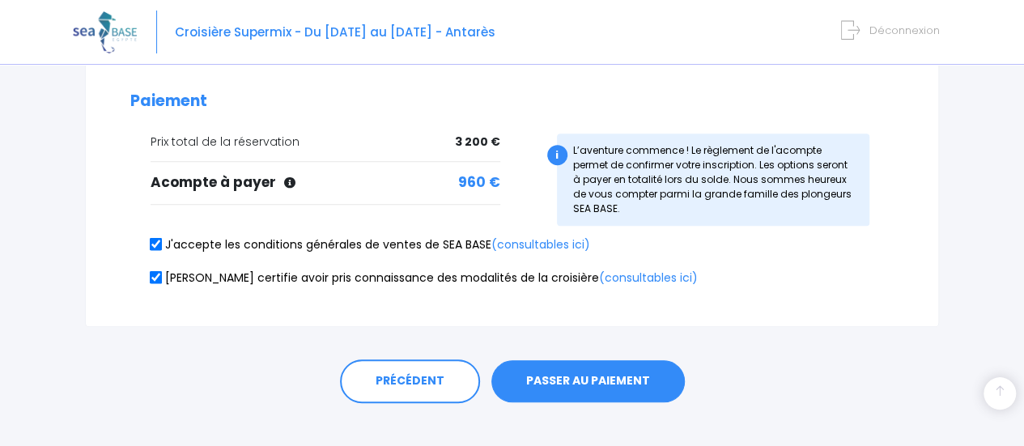
click at [568, 390] on button "PASSER AU PAIEMENT" at bounding box center [587, 381] width 193 height 42
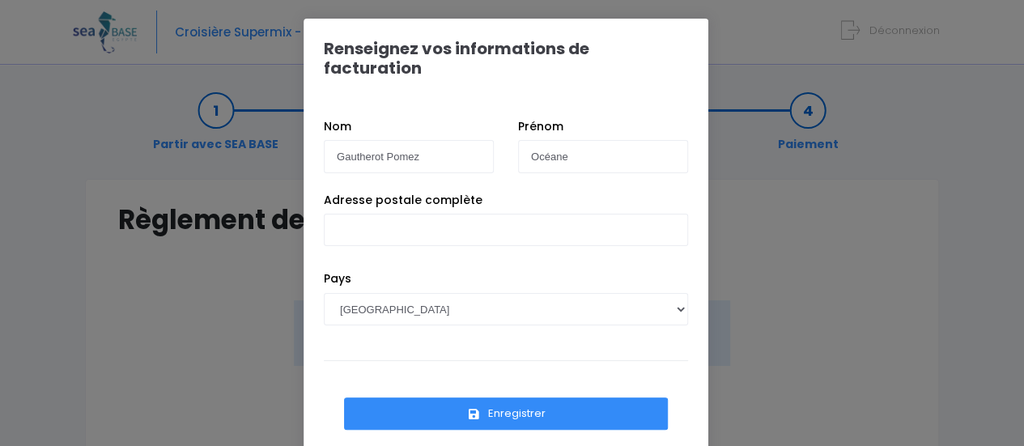
scroll to position [33, 0]
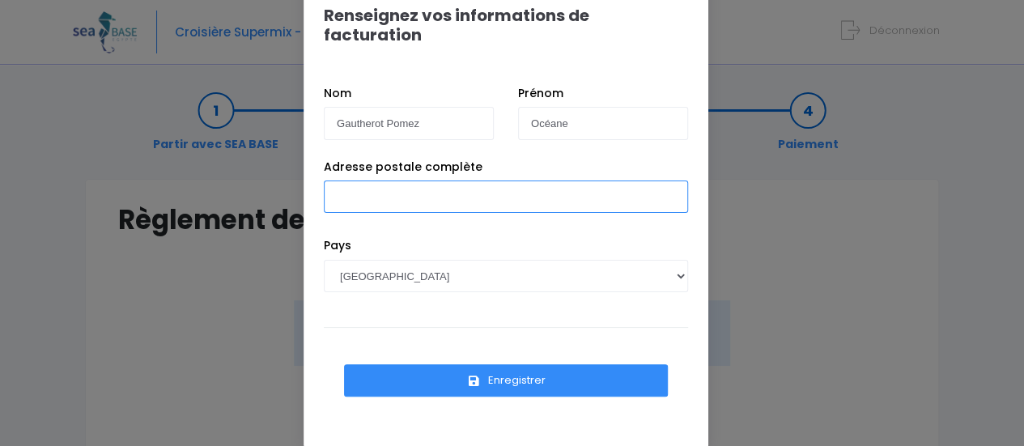
click at [409, 180] on input "Adresse postale complète" at bounding box center [506, 196] width 364 height 32
click at [540, 180] on input "32 rue du général brosset 69140 RILLIEUX6LA6PAPE" at bounding box center [506, 196] width 364 height 32
click at [523, 180] on input "32 rue du général brosset 69140 RILLIEUX6LA-PAPE" at bounding box center [506, 196] width 364 height 32
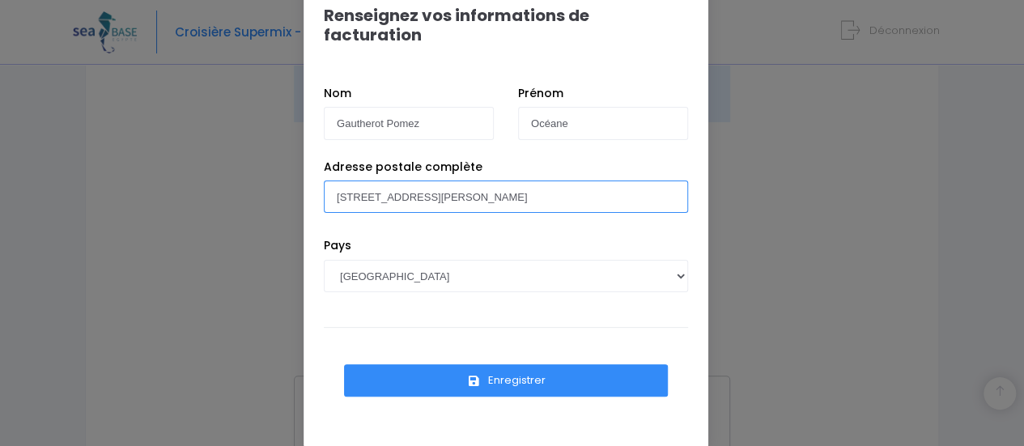
scroll to position [0, 0]
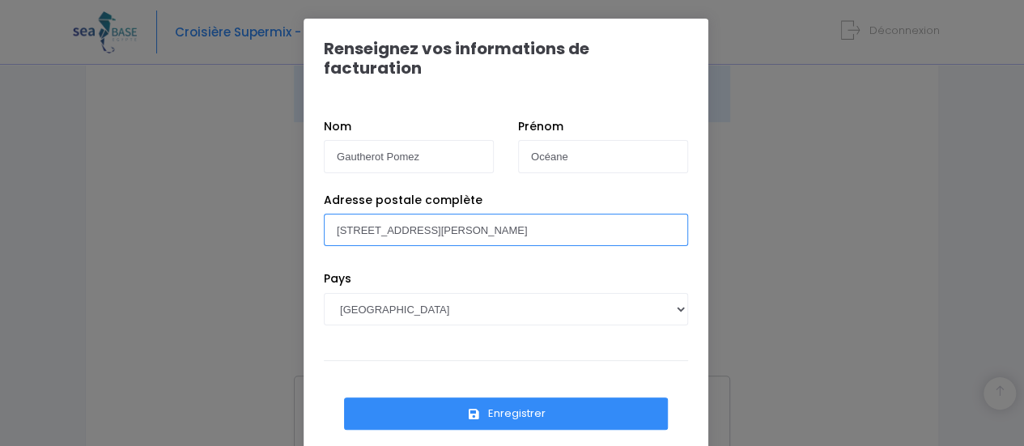
type input "32 rue du général brosset 69140 RILLIEUX-LA-PAPE"
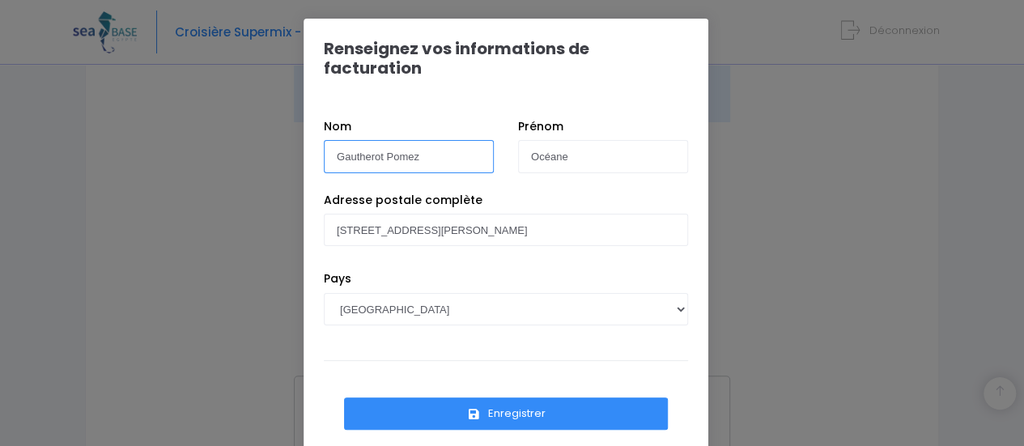
click at [442, 146] on input "Gautherot Pomez" at bounding box center [409, 156] width 170 height 32
drag, startPoint x: 437, startPoint y: 138, endPoint x: 262, endPoint y: 125, distance: 175.3
click at [262, 125] on div "Renseignez vos informations de facturation Nom Gautherot Pomez Prénom Océane Pa…" at bounding box center [512, 223] width 1024 height 446
type input "ROTINAT"
drag, startPoint x: 568, startPoint y: 135, endPoint x: 325, endPoint y: 206, distance: 252.7
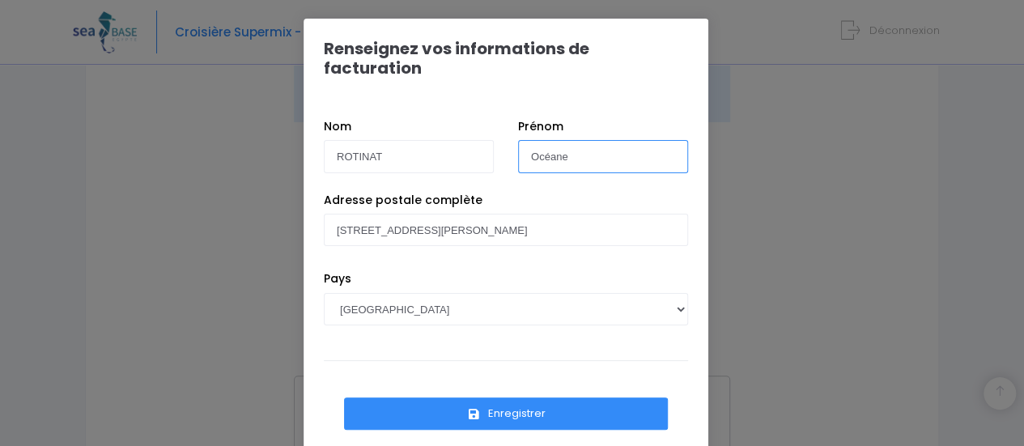
click at [325, 206] on form "Nom ROTINAT Prénom Océane Adresse postale complète 32 rue du général brosset 69…" at bounding box center [506, 284] width 364 height 333
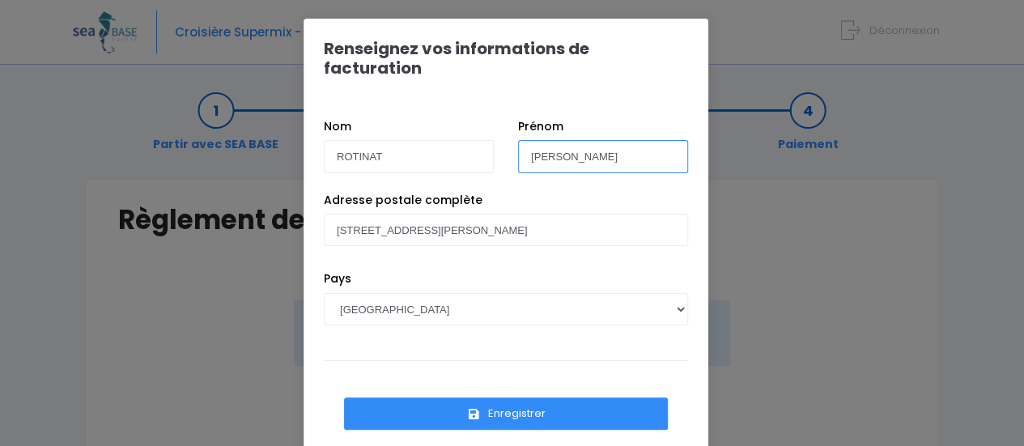
type input "Nicolas"
click at [500, 397] on button "Enregistrer" at bounding box center [506, 413] width 324 height 32
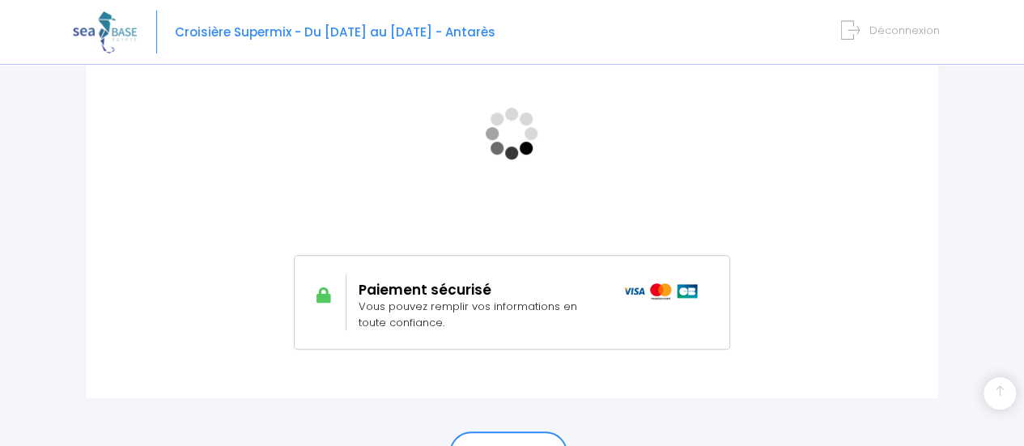
scroll to position [456, 0]
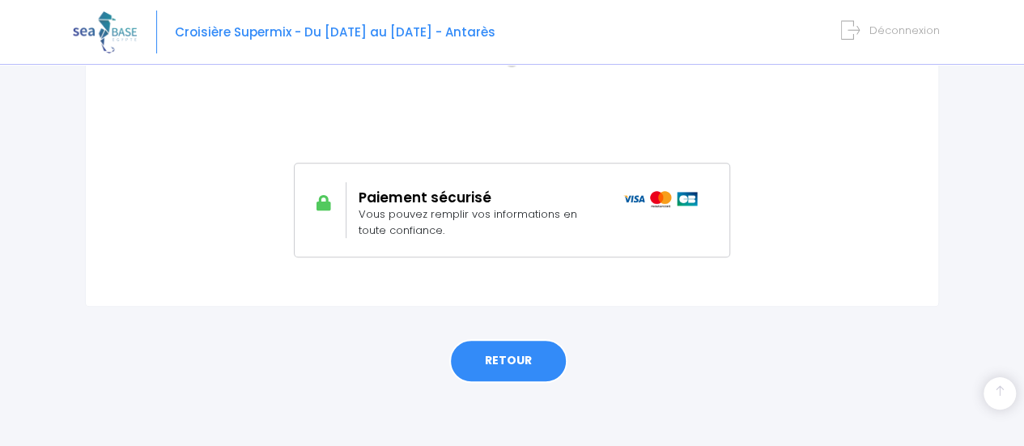
click at [506, 358] on link "RETOUR" at bounding box center [508, 361] width 118 height 44
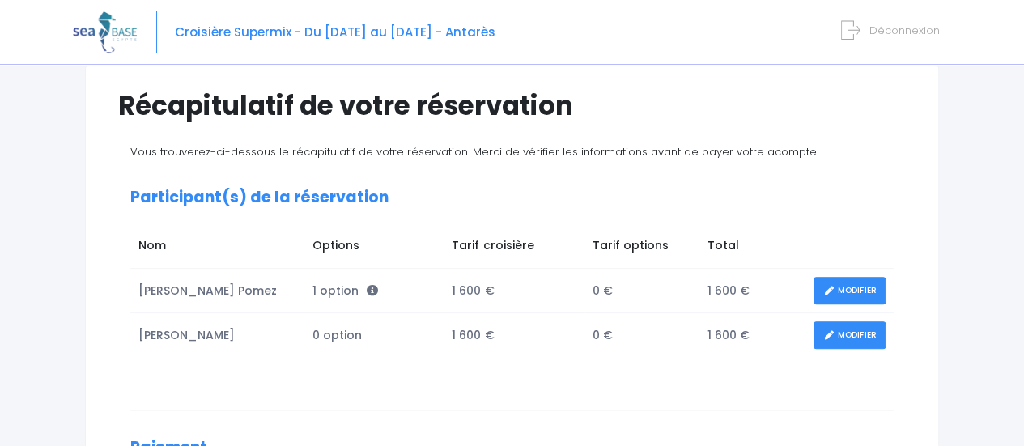
scroll to position [121, 0]
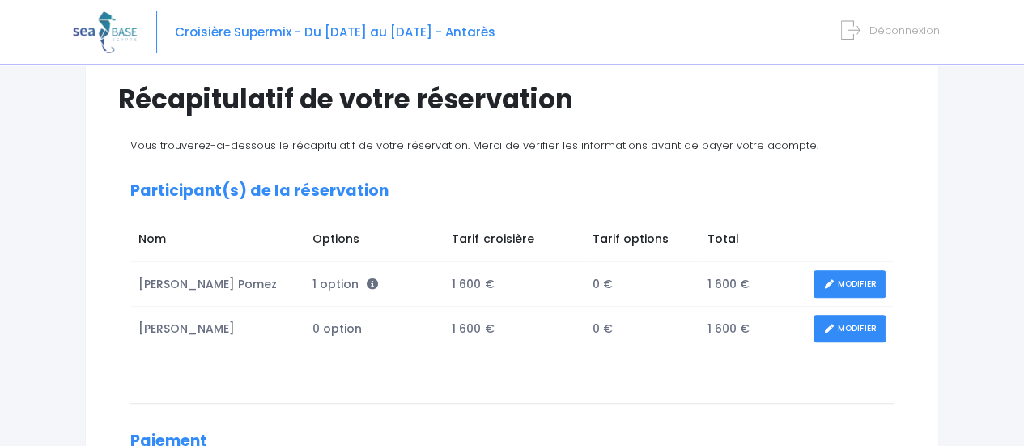
click at [823, 284] on icon at bounding box center [828, 284] width 11 height 0
click at [835, 285] on link "MODIFIER" at bounding box center [849, 284] width 72 height 28
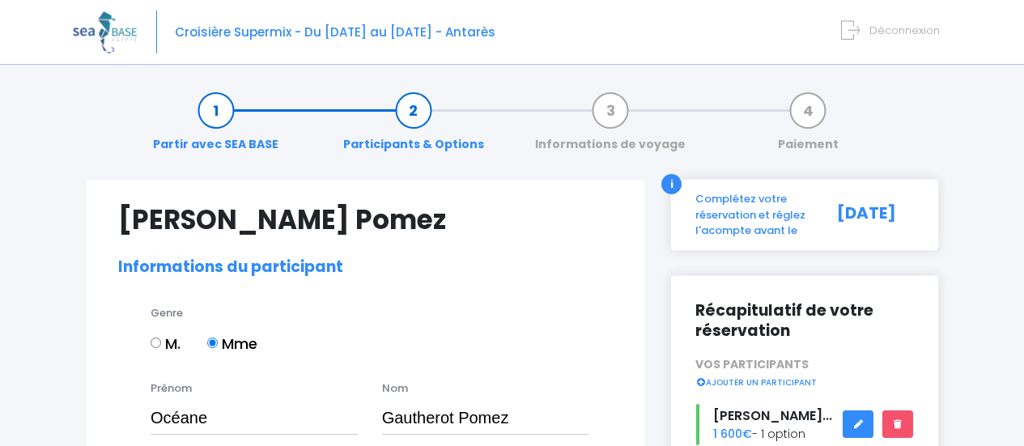
select select "N2"
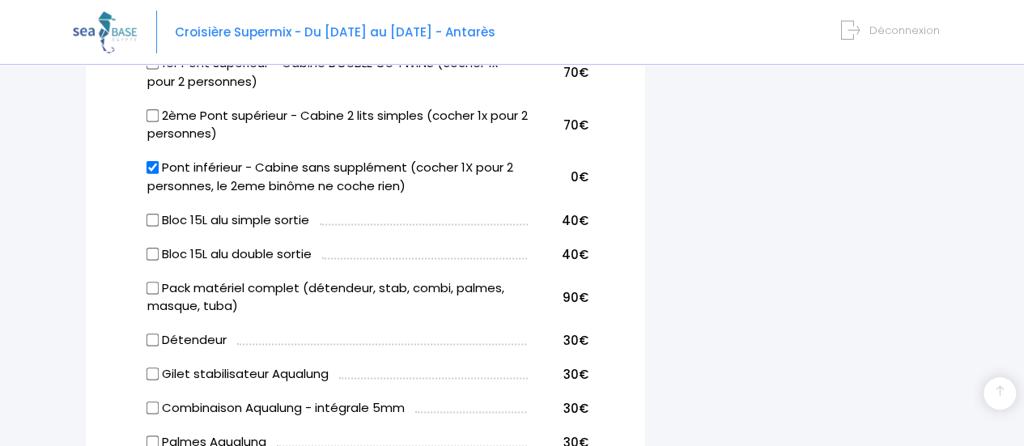
scroll to position [1040, 0]
click at [151, 214] on input "Bloc 15L alu simple sortie" at bounding box center [152, 220] width 13 height 13
click at [155, 214] on input "Bloc 15L alu simple sortie" at bounding box center [152, 220] width 13 height 13
checkbox input "true"
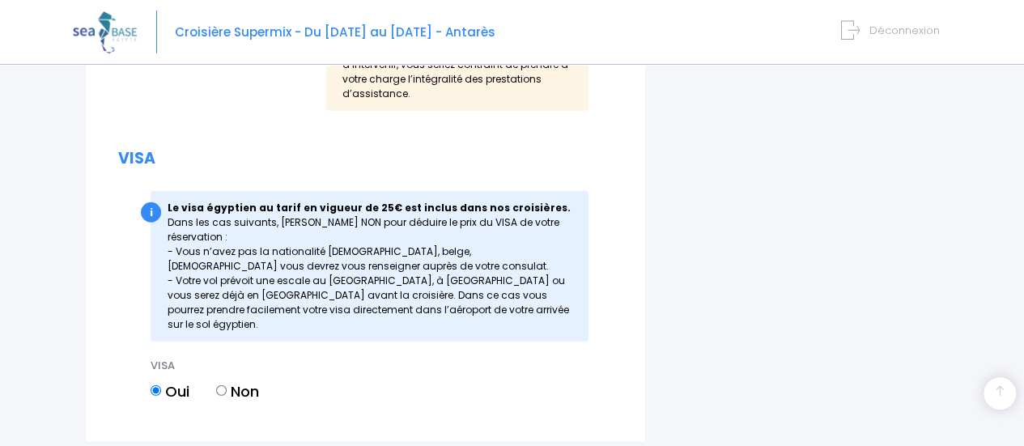
scroll to position [2155, 0]
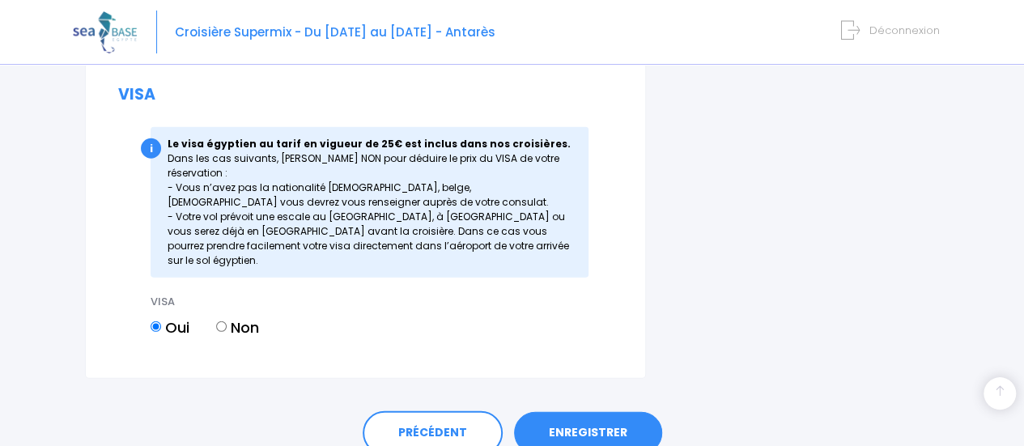
click at [605, 412] on link "ENREGISTRER" at bounding box center [588, 433] width 148 height 42
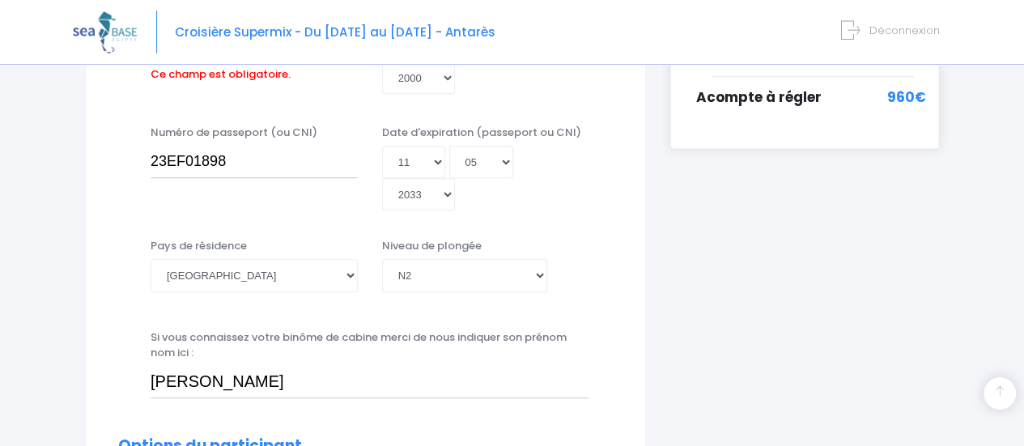
scroll to position [401, 0]
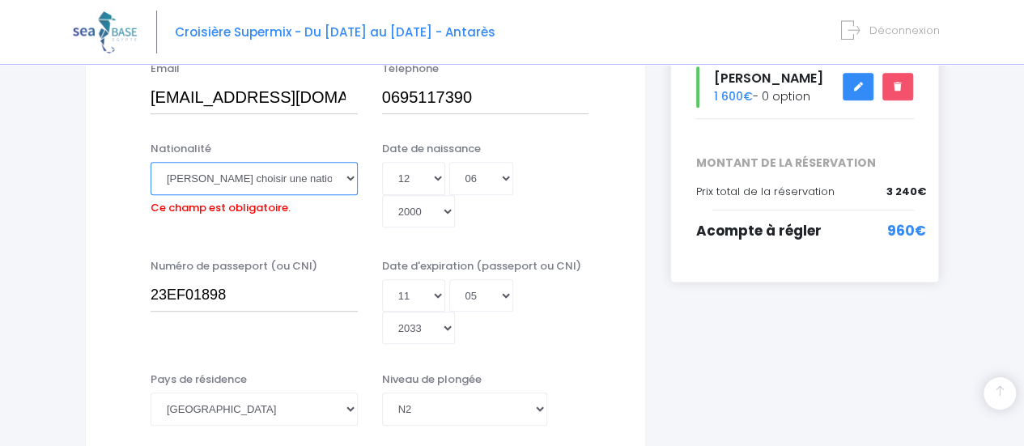
click at [287, 169] on select "Veuillez choisir une nationalité [DEMOGRAPHIC_DATA] Algerienne Allemande [GEOGR…" at bounding box center [253, 178] width 207 height 32
select select "Française"
click at [150, 162] on select "Veuillez choisir une nationalité Afghane Albanaise Algerienne Allemande America…" at bounding box center [253, 178] width 207 height 32
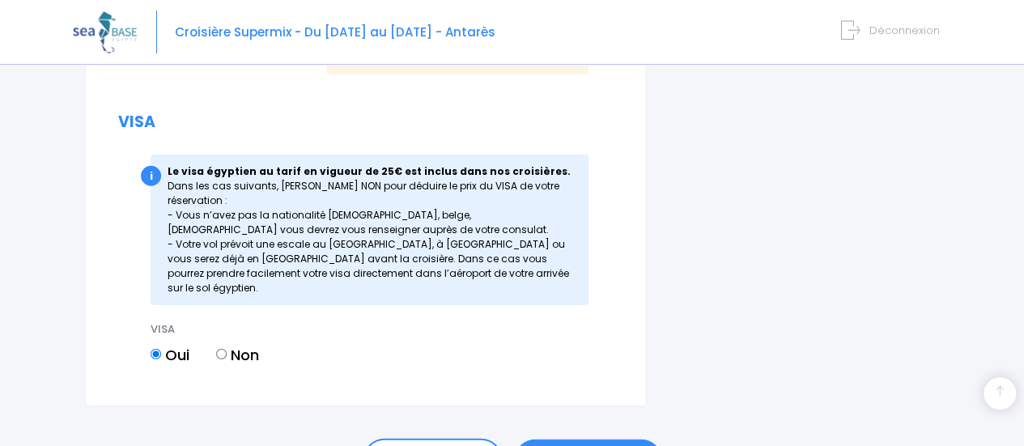
scroll to position [2155, 0]
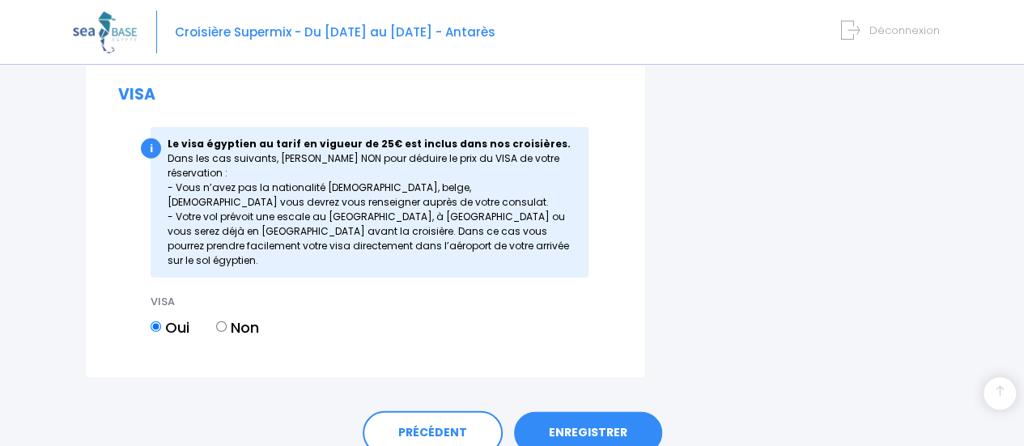
click at [572, 379] on div "PRÉCÉDENT ENREGISTRER" at bounding box center [512, 429] width 854 height 100
click at [570, 412] on link "ENREGISTRER" at bounding box center [588, 433] width 148 height 42
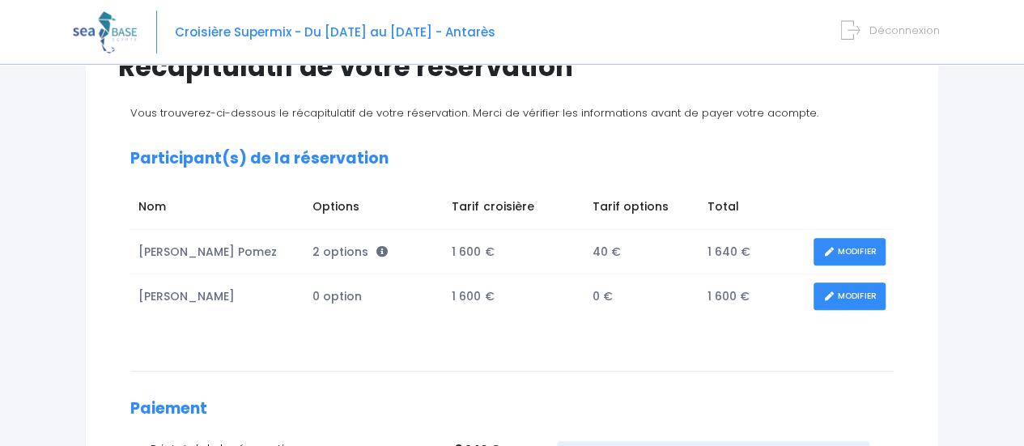
scroll to position [154, 0]
click at [858, 298] on link "MODIFIER" at bounding box center [849, 296] width 72 height 28
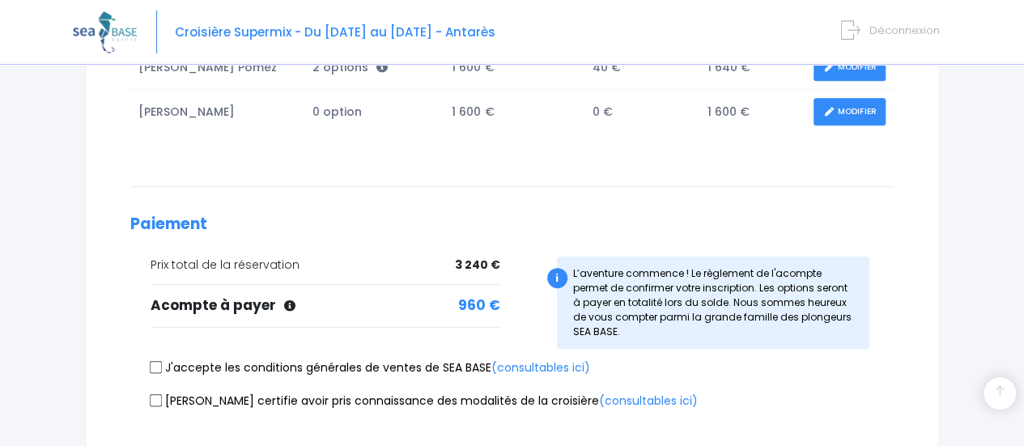
scroll to position [239, 0]
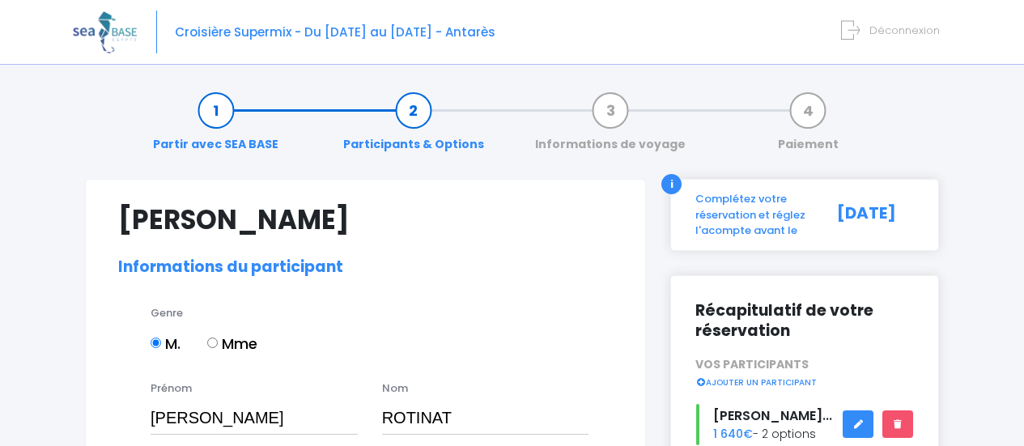
select select "N3"
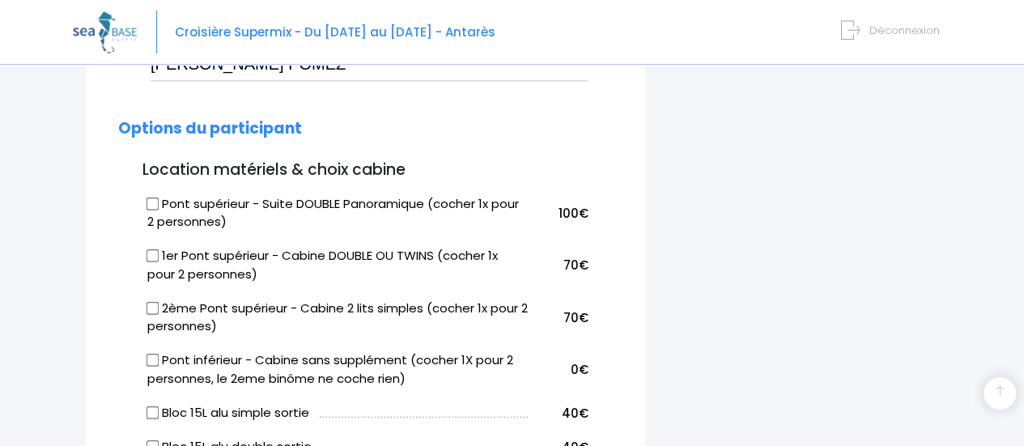
scroll to position [878, 0]
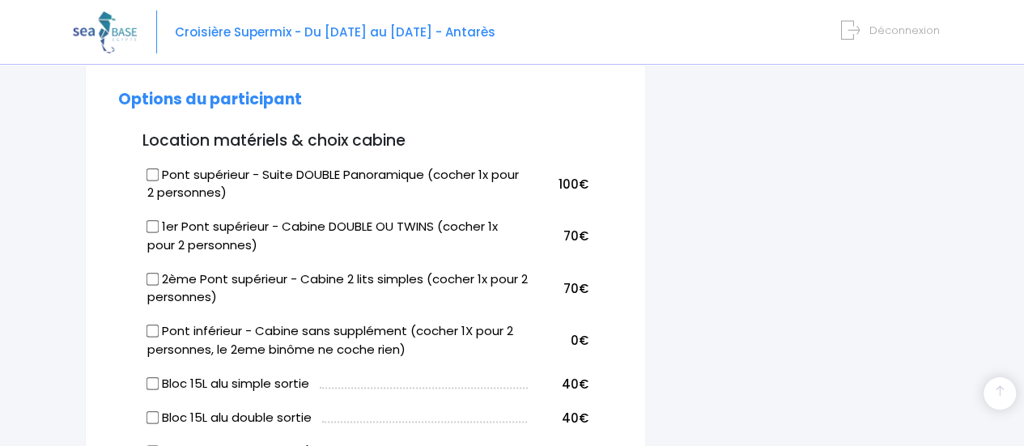
click at [147, 410] on input "Bloc 15L alu double sortie" at bounding box center [152, 416] width 13 height 13
checkbox input "true"
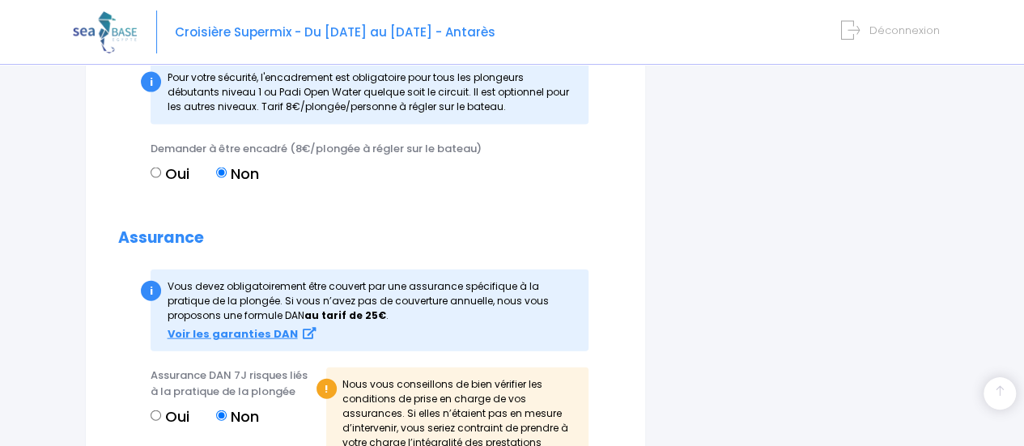
scroll to position [1757, 0]
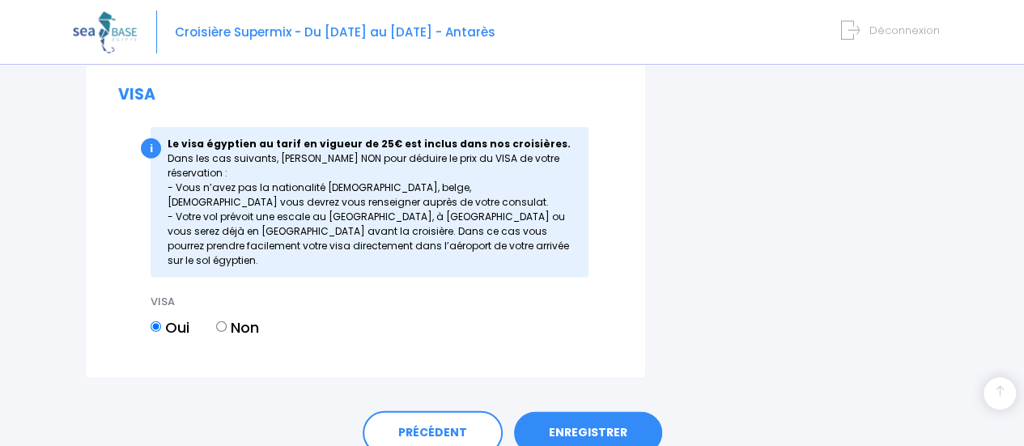
click at [599, 412] on link "ENREGISTRER" at bounding box center [588, 433] width 148 height 42
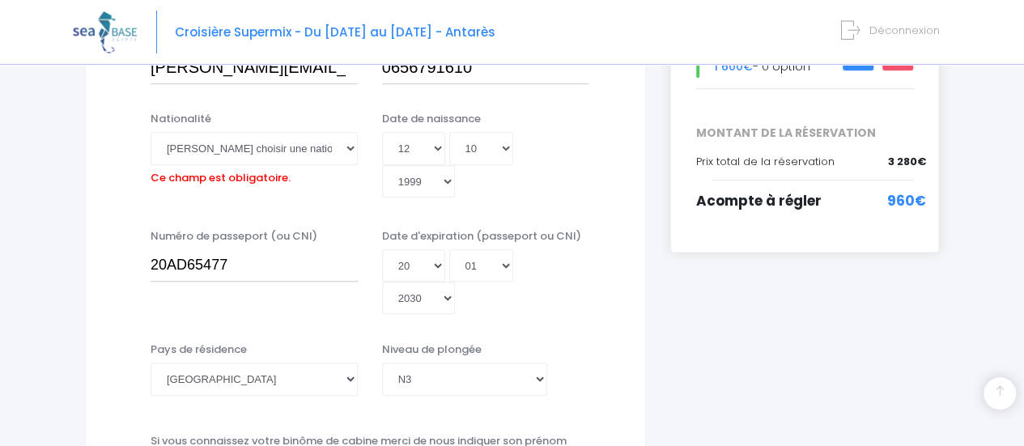
scroll to position [401, 0]
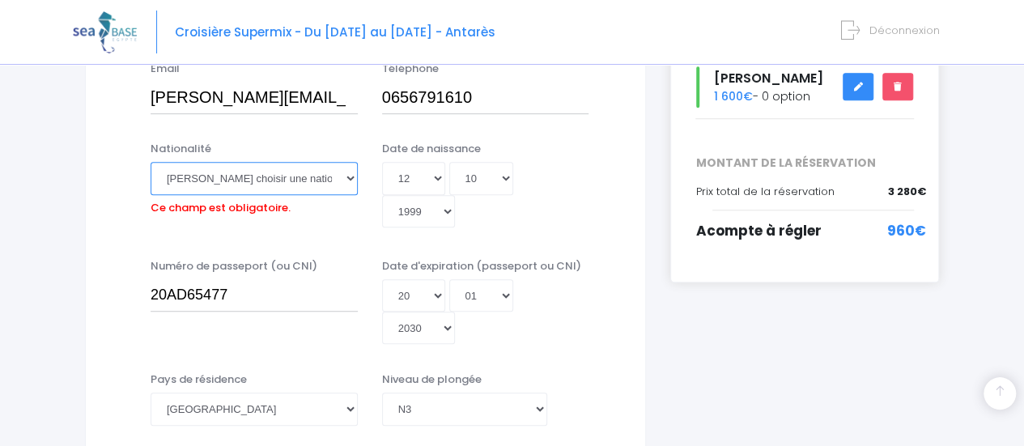
click at [287, 166] on select "Veuillez choisir une nationalité Afghane Albanaise Algerienne Allemande America…" at bounding box center [253, 178] width 207 height 32
select select "Française"
click at [150, 162] on select "Veuillez choisir une nationalité [DEMOGRAPHIC_DATA] Algerienne Allemande [GEOGR…" at bounding box center [253, 178] width 207 height 32
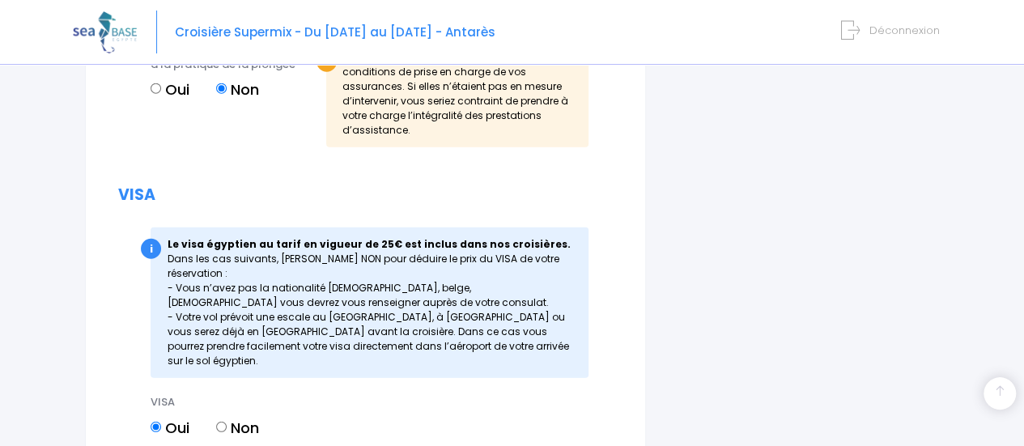
scroll to position [2095, 0]
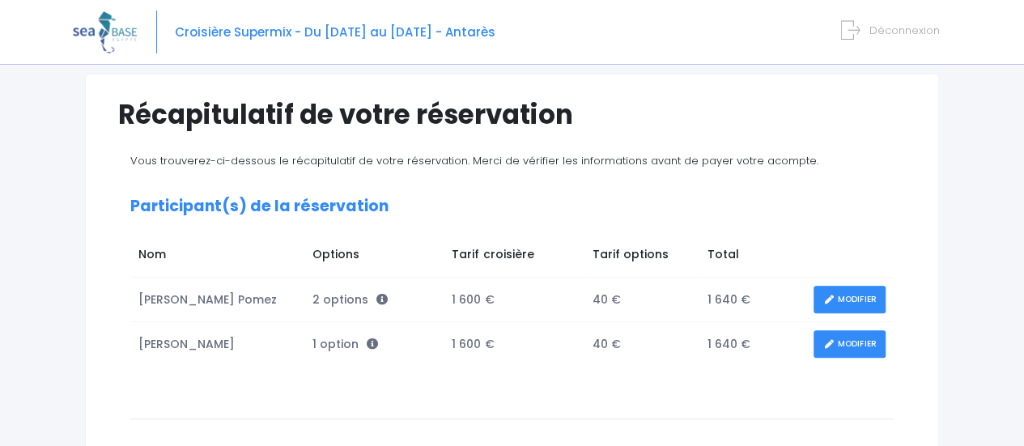
scroll to position [108, 0]
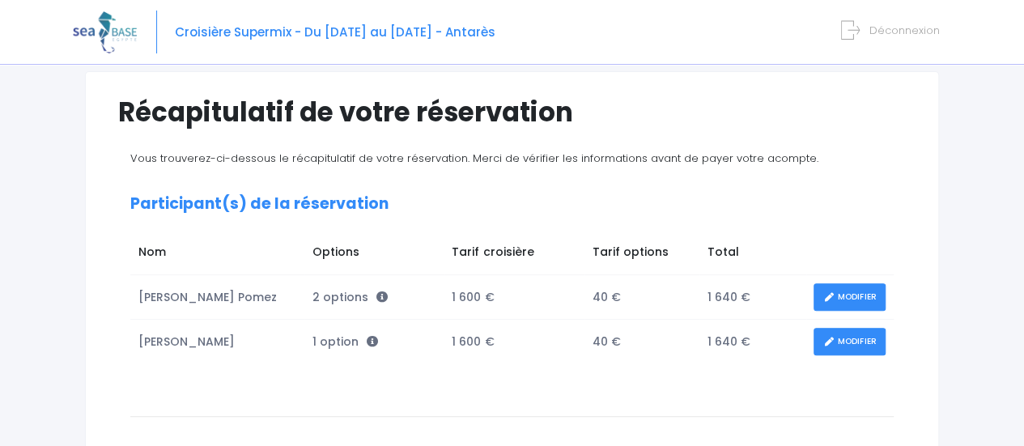
click at [825, 293] on link "MODIFIER" at bounding box center [849, 297] width 72 height 28
click at [823, 297] on icon at bounding box center [828, 297] width 11 height 0
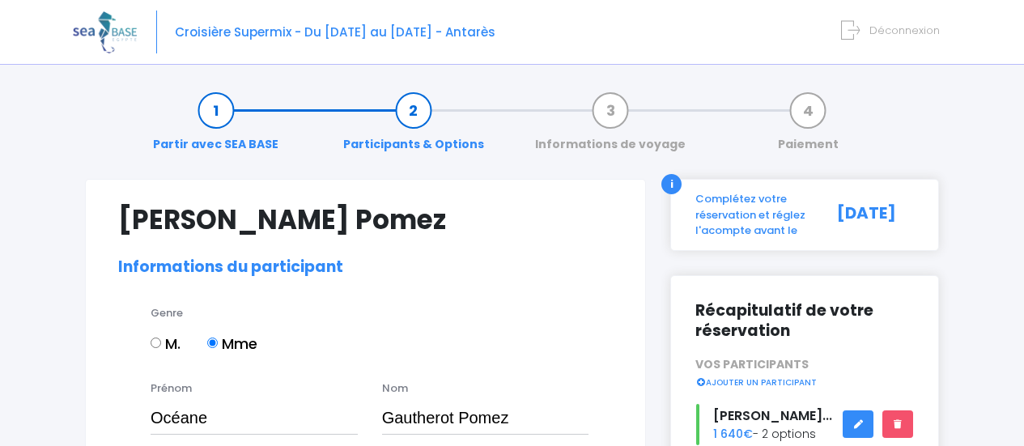
select select "N2"
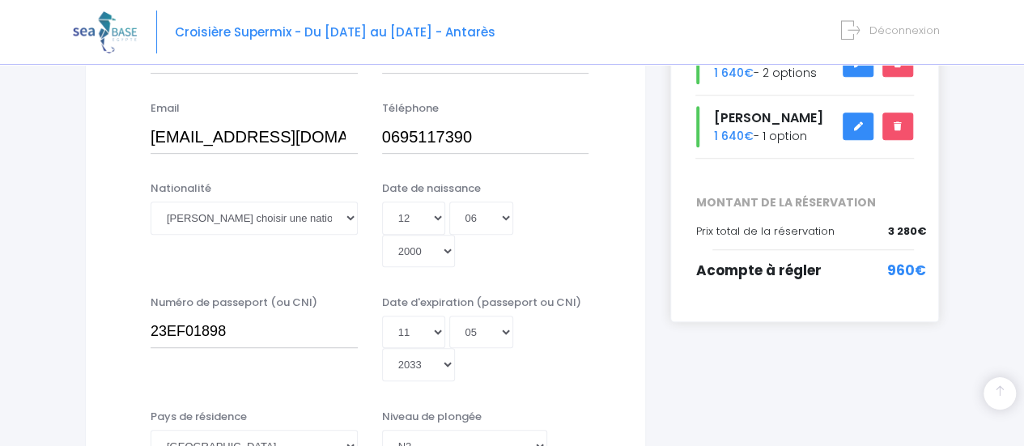
scroll to position [364, 0]
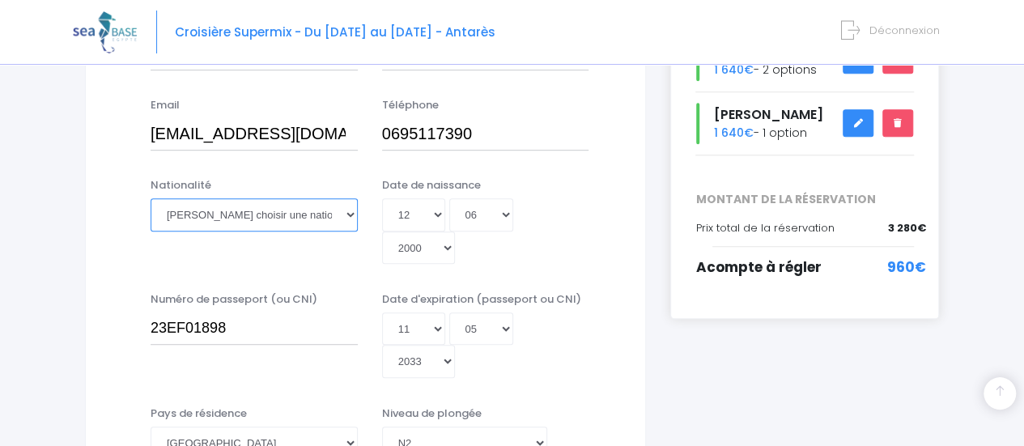
click at [342, 213] on select "Veuillez choisir une nationalité [DEMOGRAPHIC_DATA] Algerienne Allemande [GEOGR…" at bounding box center [253, 214] width 207 height 32
select select "Française"
click at [150, 198] on select "Veuillez choisir une nationalité Afghane Albanaise Algerienne Allemande America…" at bounding box center [253, 214] width 207 height 32
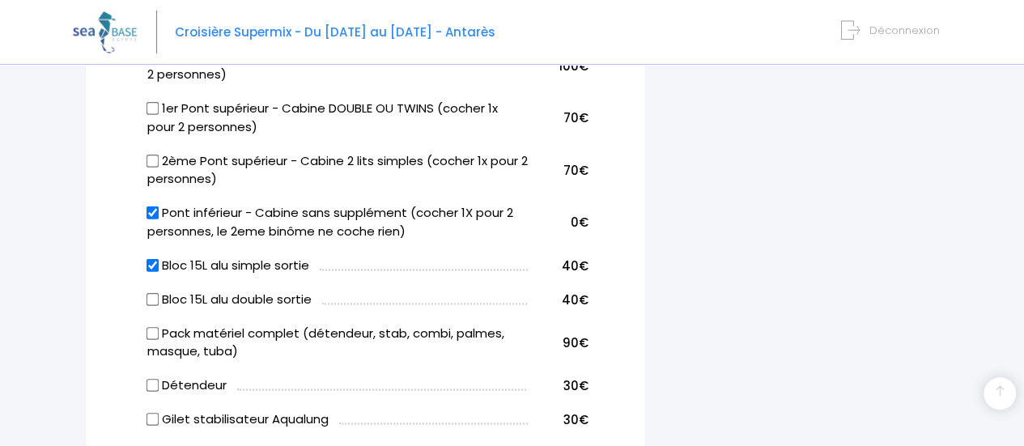
scroll to position [991, 0]
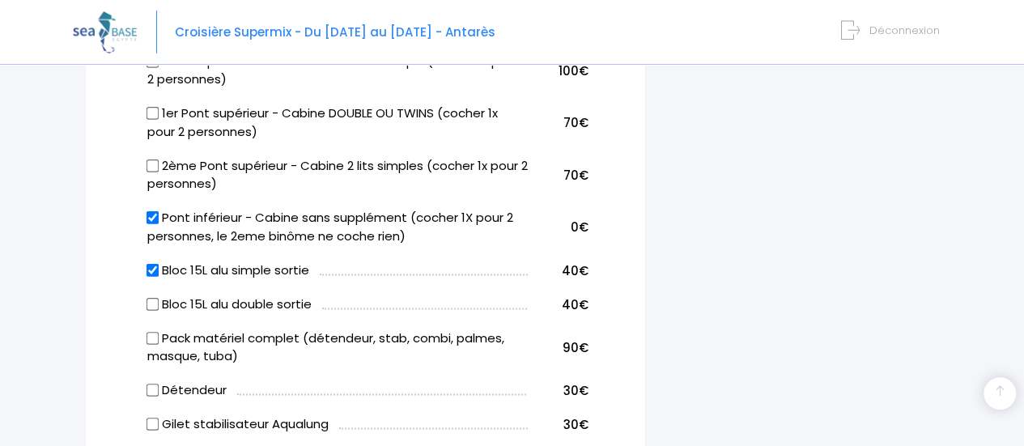
click at [152, 263] on input "Bloc 15L alu simple sortie" at bounding box center [152, 269] width 13 height 13
checkbox input "false"
click at [148, 297] on input "Bloc 15L alu double sortie" at bounding box center [152, 303] width 13 height 13
checkbox input "true"
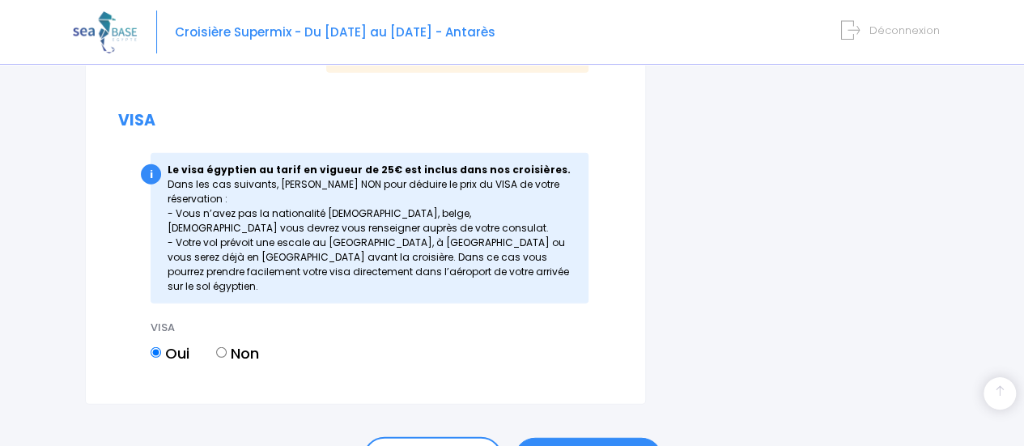
scroll to position [2155, 0]
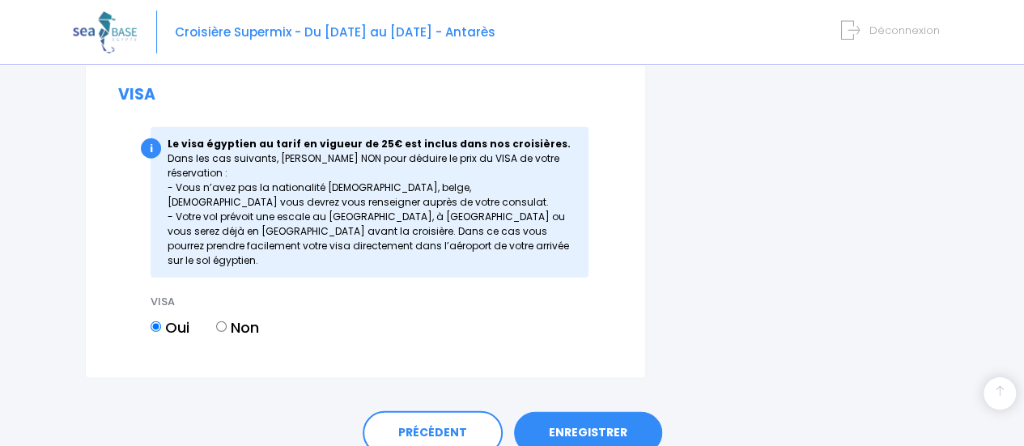
click at [589, 412] on link "ENREGISTRER" at bounding box center [588, 433] width 148 height 42
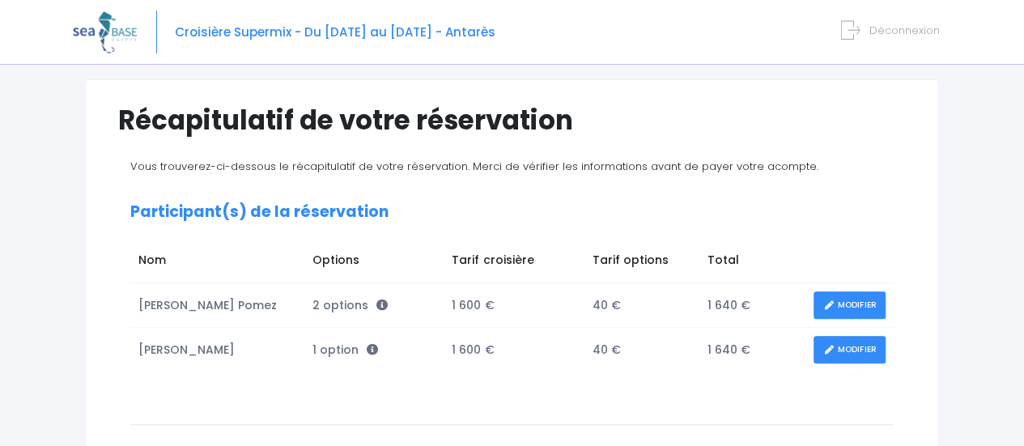
scroll to position [121, 0]
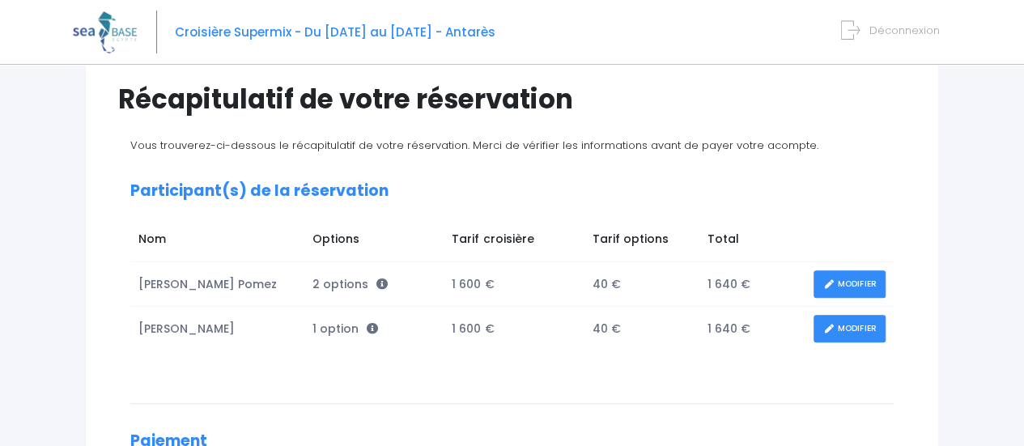
click at [829, 320] on link "MODIFIER" at bounding box center [849, 329] width 72 height 28
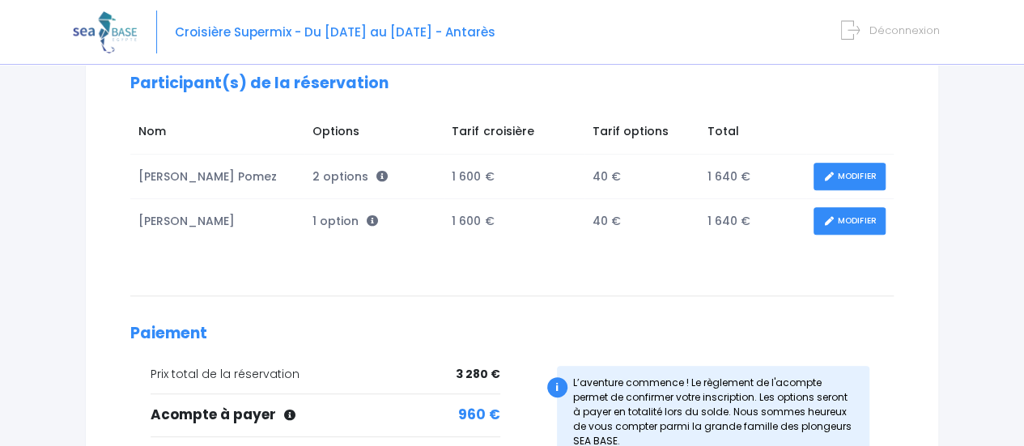
scroll to position [229, 0]
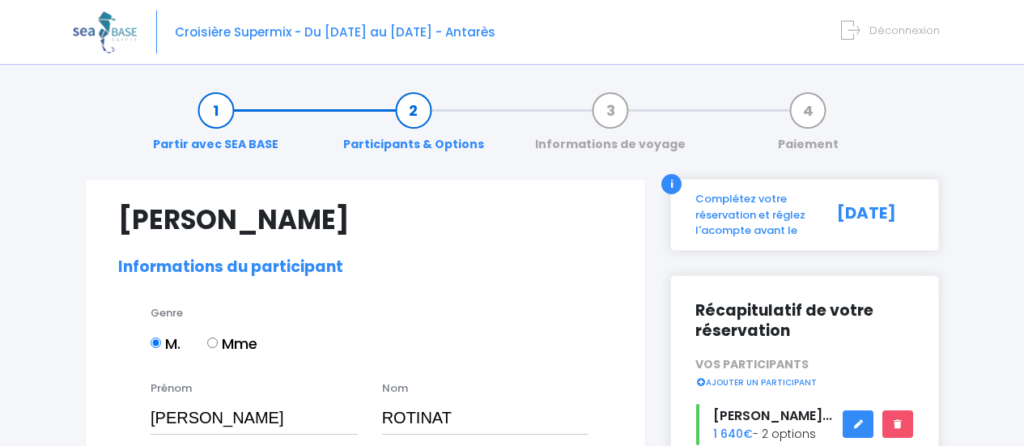
select select "N3"
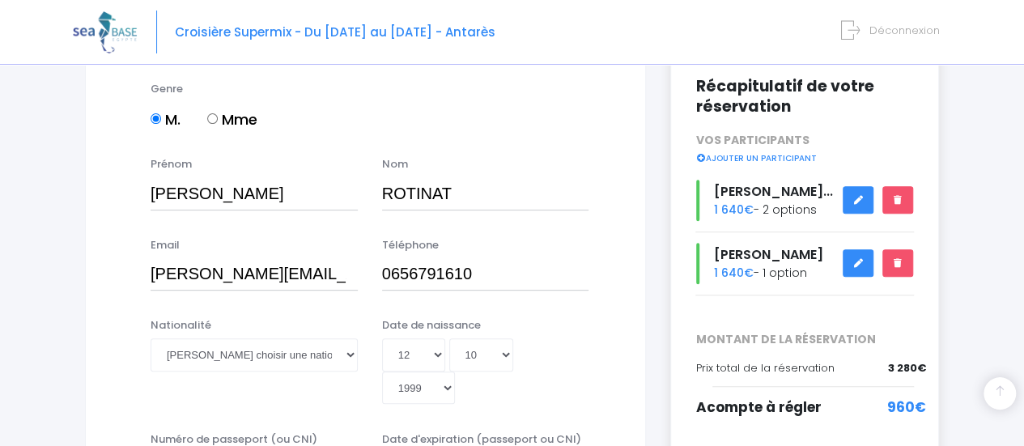
scroll to position [332, 0]
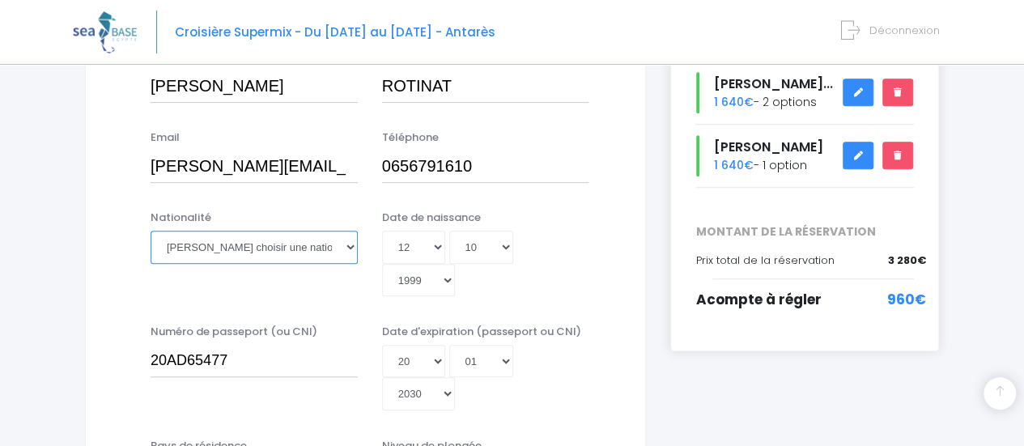
click at [279, 252] on select "Veuillez choisir une nationalité [DEMOGRAPHIC_DATA] Algerienne Allemande [GEOGR…" at bounding box center [253, 247] width 207 height 32
select select "Française"
click at [150, 231] on select "Veuillez choisir une nationalité [DEMOGRAPHIC_DATA] Algerienne Allemande [GEOGR…" at bounding box center [253, 247] width 207 height 32
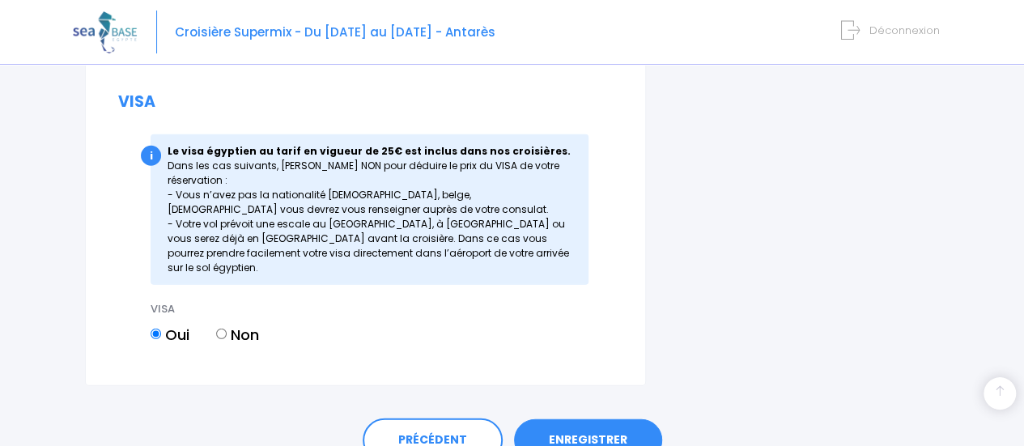
scroll to position [2155, 0]
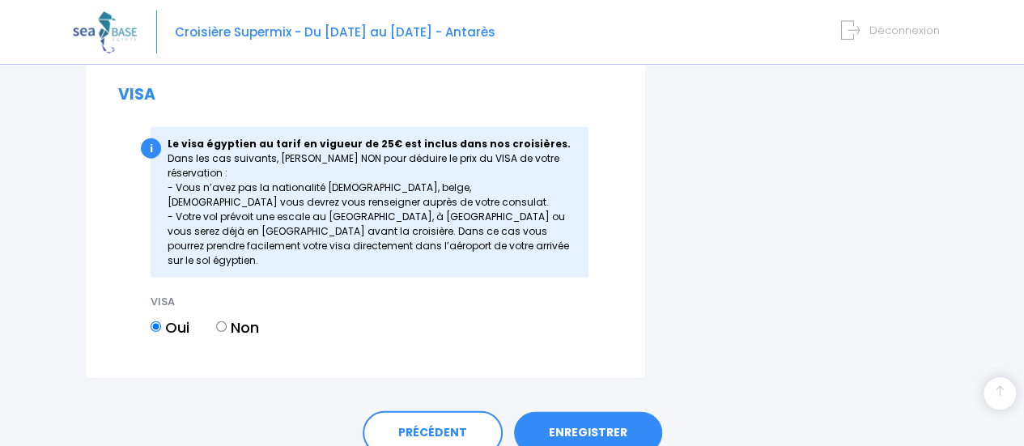
click at [566, 412] on link "ENREGISTRER" at bounding box center [588, 433] width 148 height 42
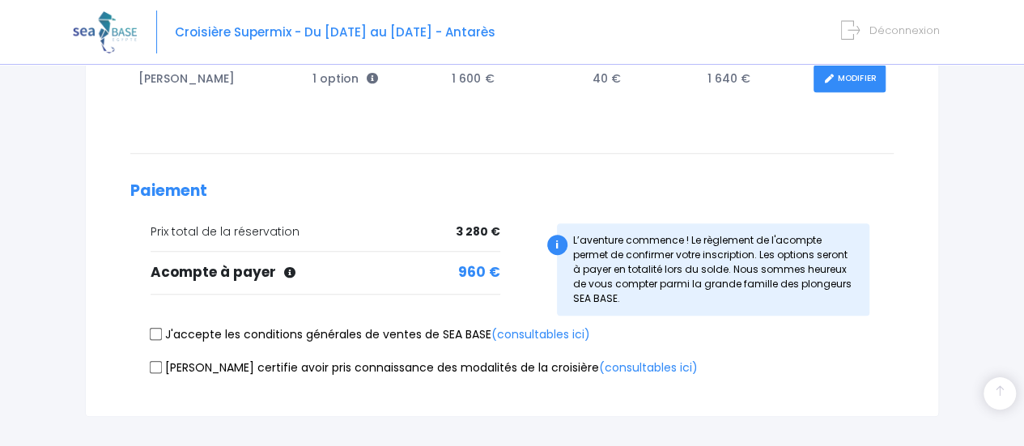
scroll to position [371, 0]
click at [153, 337] on input "J'accepte les conditions générales de ventes de SEA BASE (consultables ici)" at bounding box center [156, 333] width 13 height 13
checkbox input "true"
click at [157, 366] on input "Je certifie avoir pris connaissance des modalités de la croisière (consultables…" at bounding box center [156, 365] width 13 height 13
checkbox input "true"
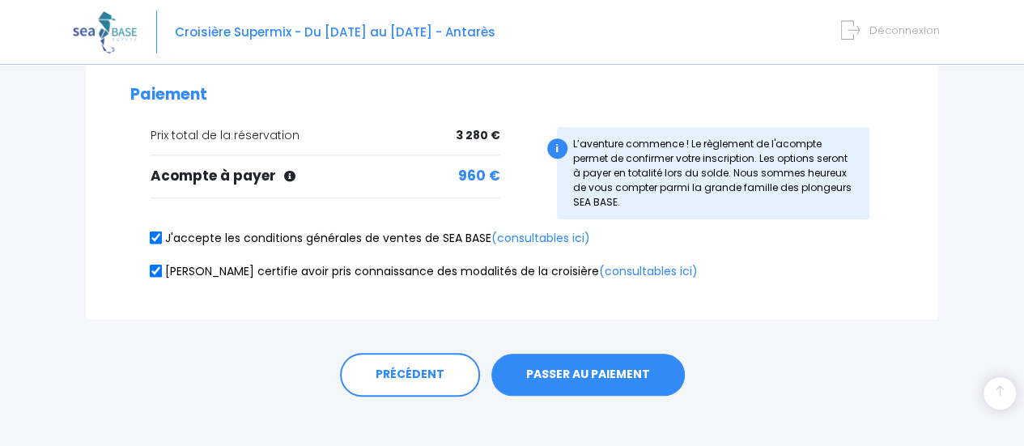
scroll to position [482, 0]
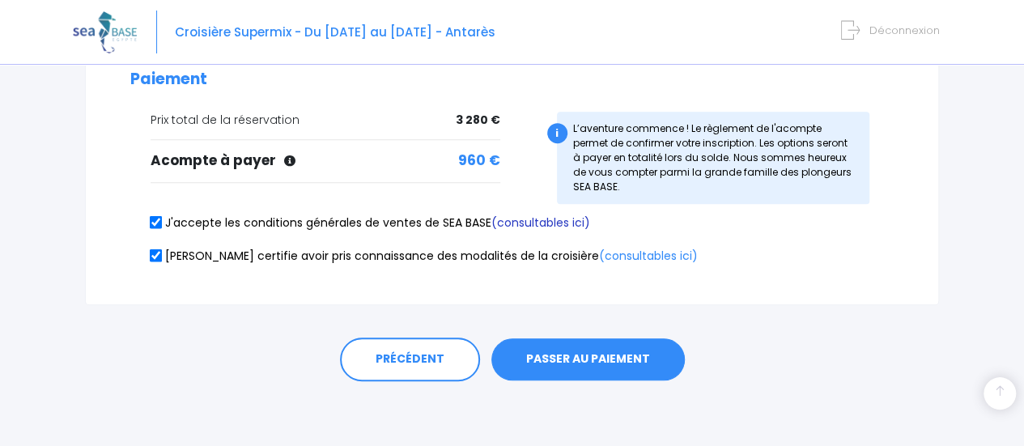
click at [532, 226] on link "(consultables ici)" at bounding box center [540, 222] width 99 height 16
click at [599, 259] on link "(consultables ici)" at bounding box center [648, 256] width 99 height 16
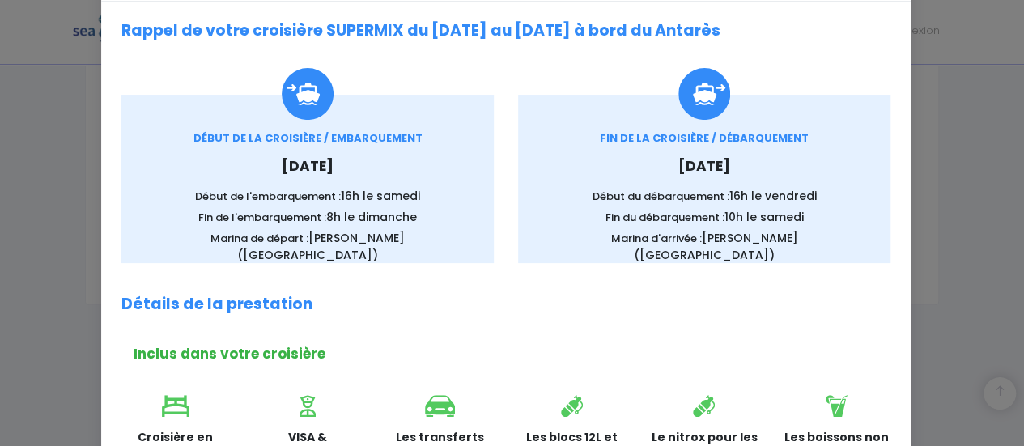
scroll to position [0, 0]
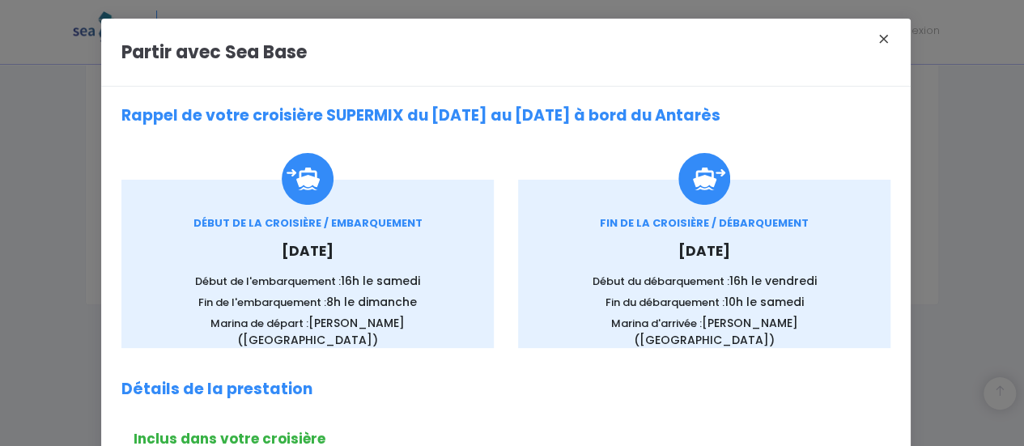
click at [877, 40] on button "×" at bounding box center [884, 38] width 34 height 21
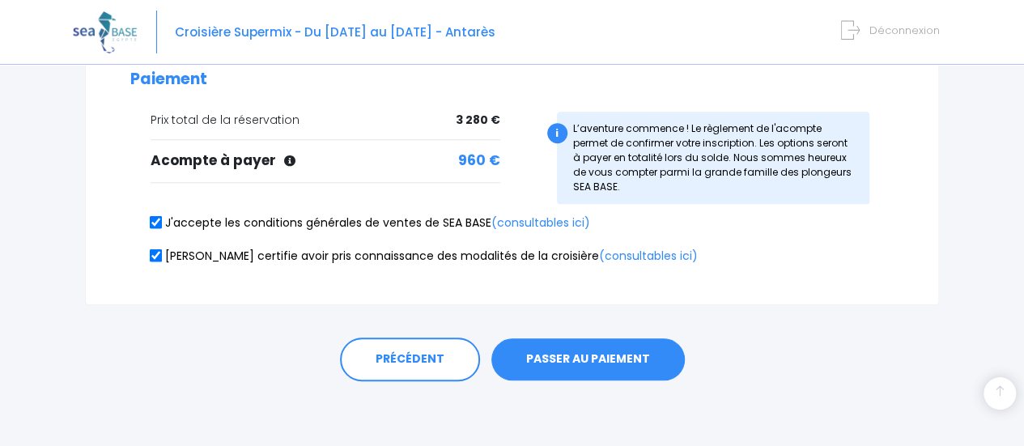
click at [575, 358] on button "PASSER AU PAIEMENT" at bounding box center [587, 359] width 193 height 42
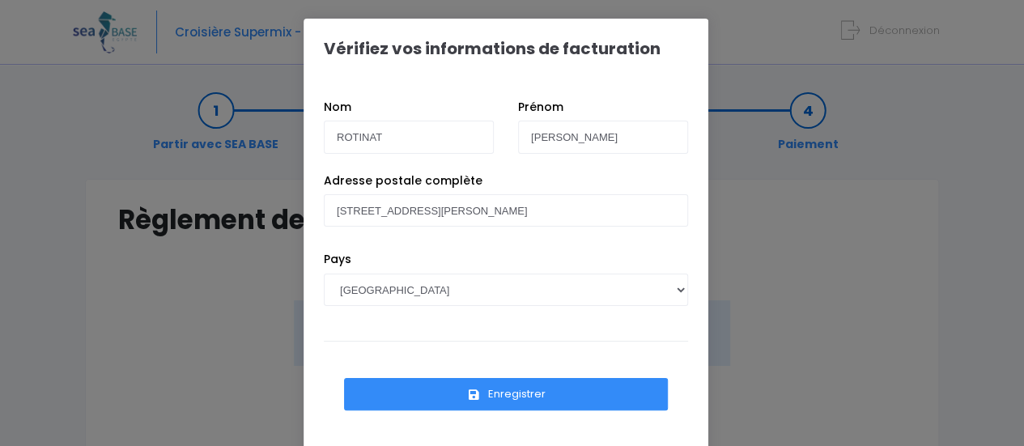
click at [506, 393] on button "Enregistrer" at bounding box center [506, 394] width 324 height 32
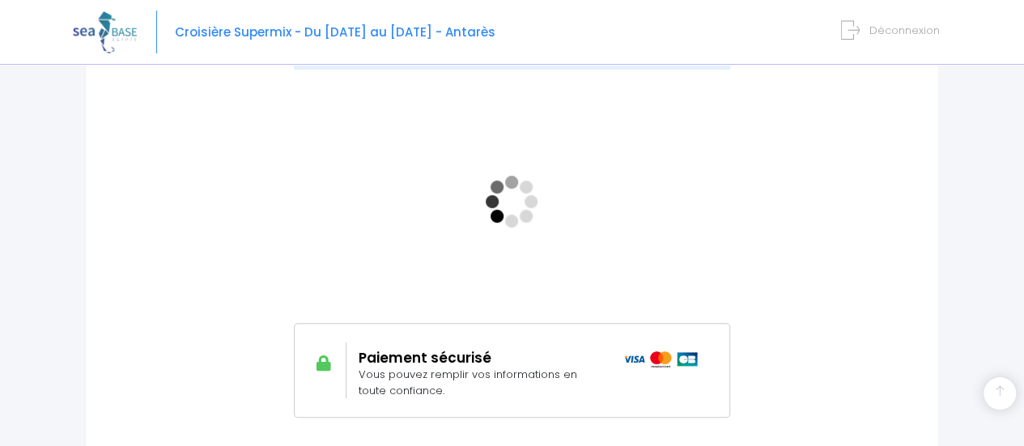
scroll to position [298, 0]
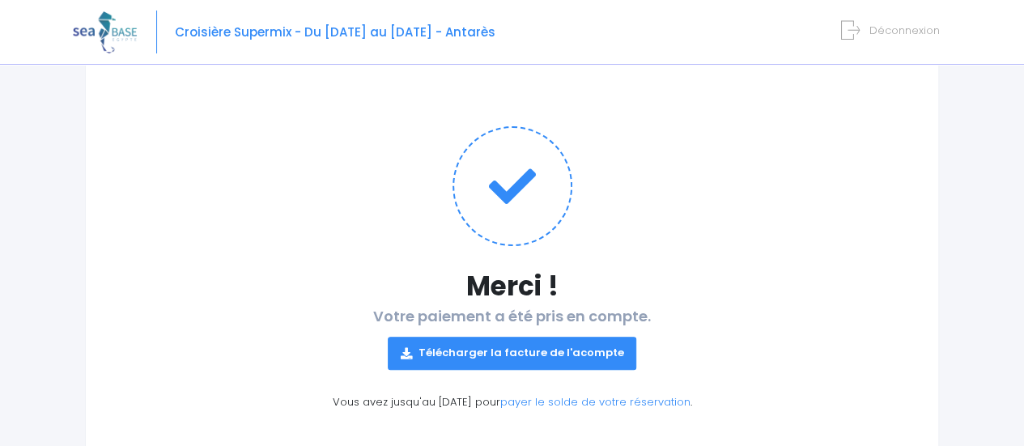
scroll to position [186, 0]
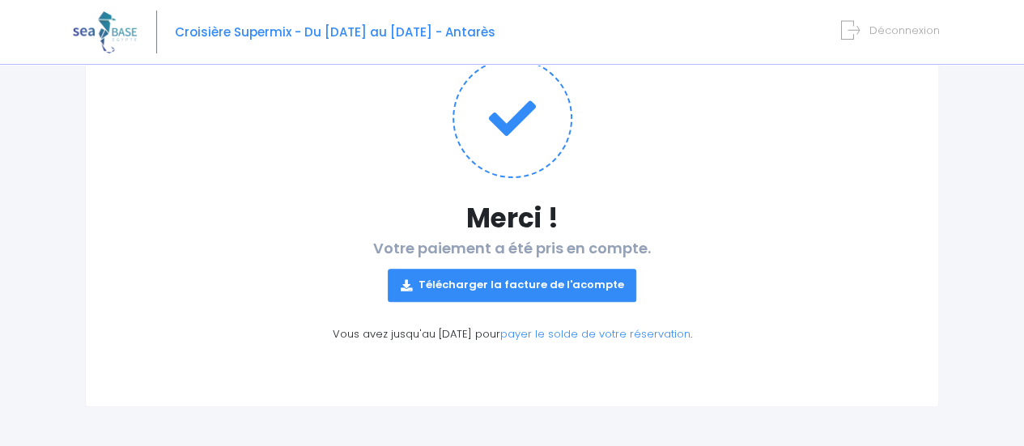
click at [521, 292] on link "Télécharger la facture de l'acompte" at bounding box center [512, 285] width 249 height 32
